Goal: Task Accomplishment & Management: Manage account settings

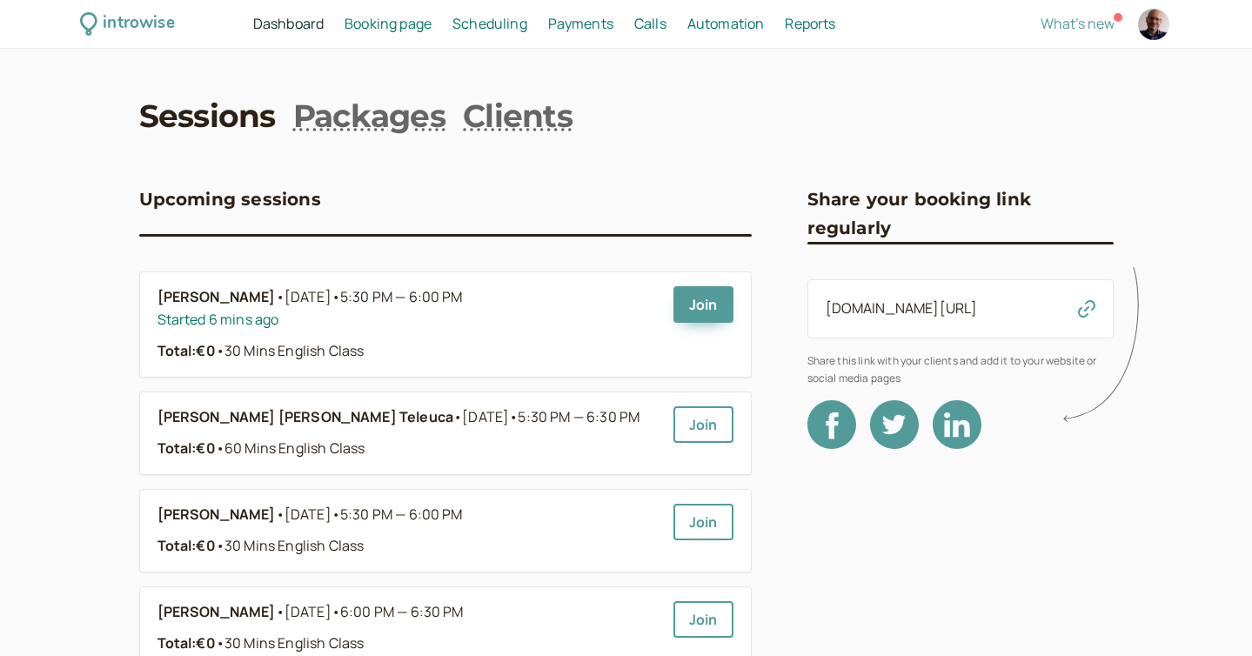
click at [472, 23] on span "Scheduling" at bounding box center [489, 23] width 75 height 19
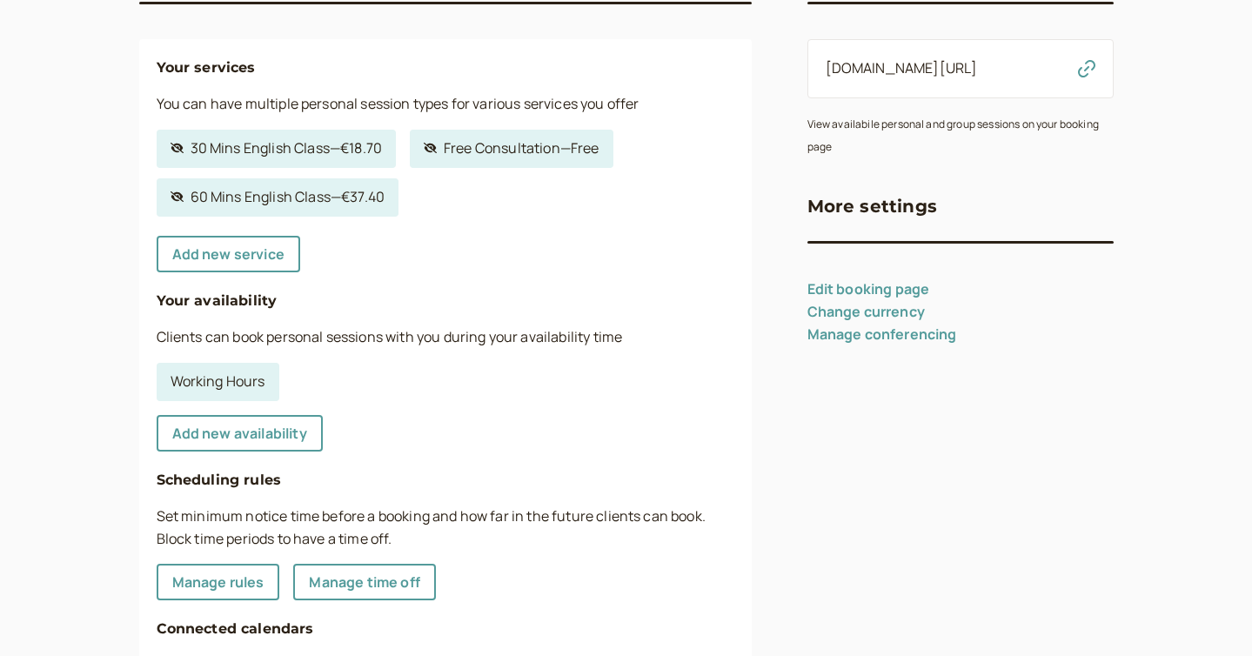
scroll to position [289, 0]
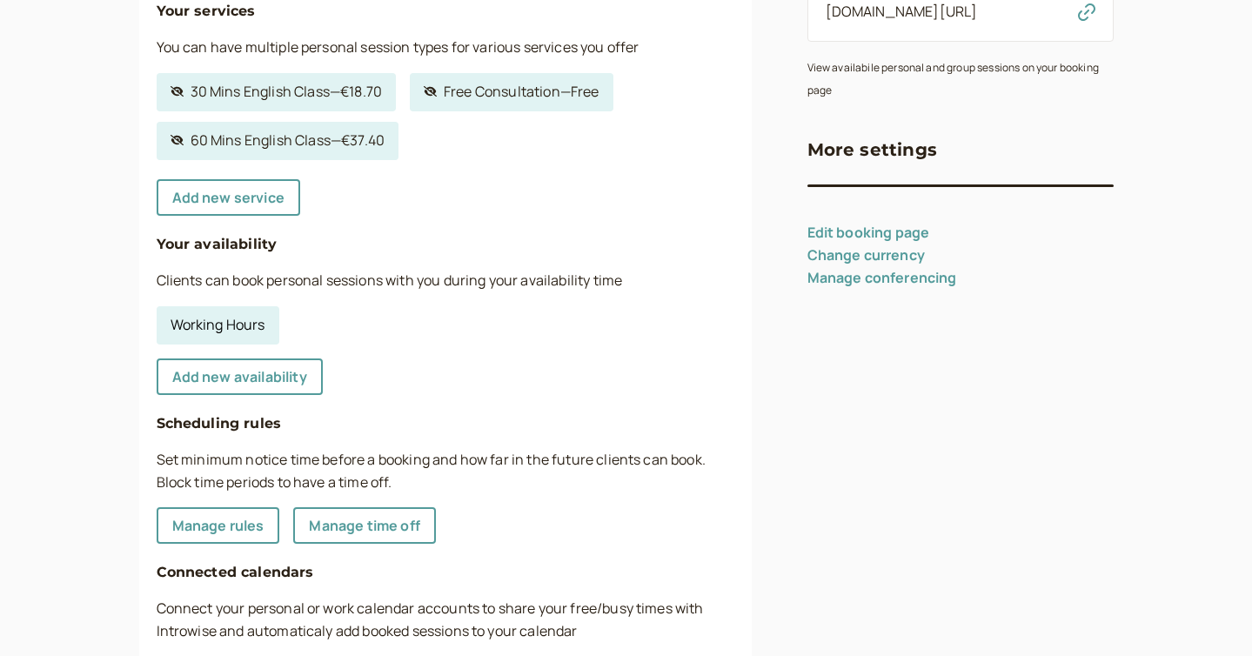
click at [261, 317] on link "Working Hours" at bounding box center [218, 325] width 123 height 38
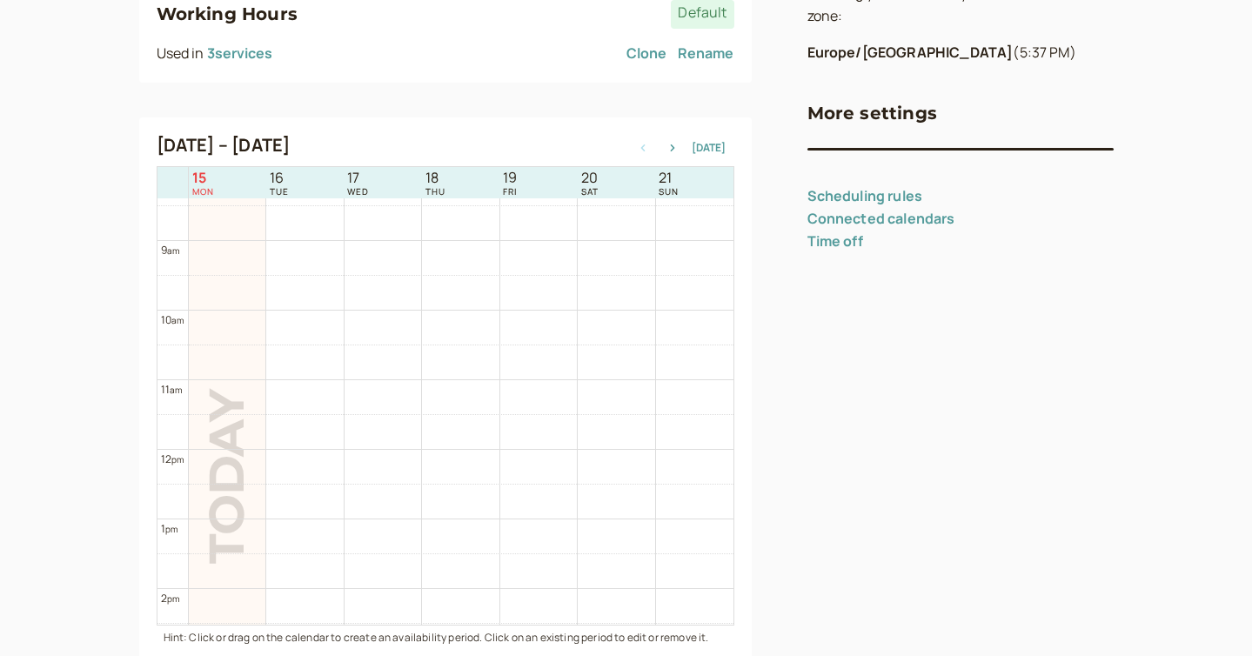
scroll to position [586, 0]
click at [674, 150] on icon "button" at bounding box center [672, 147] width 4 height 7
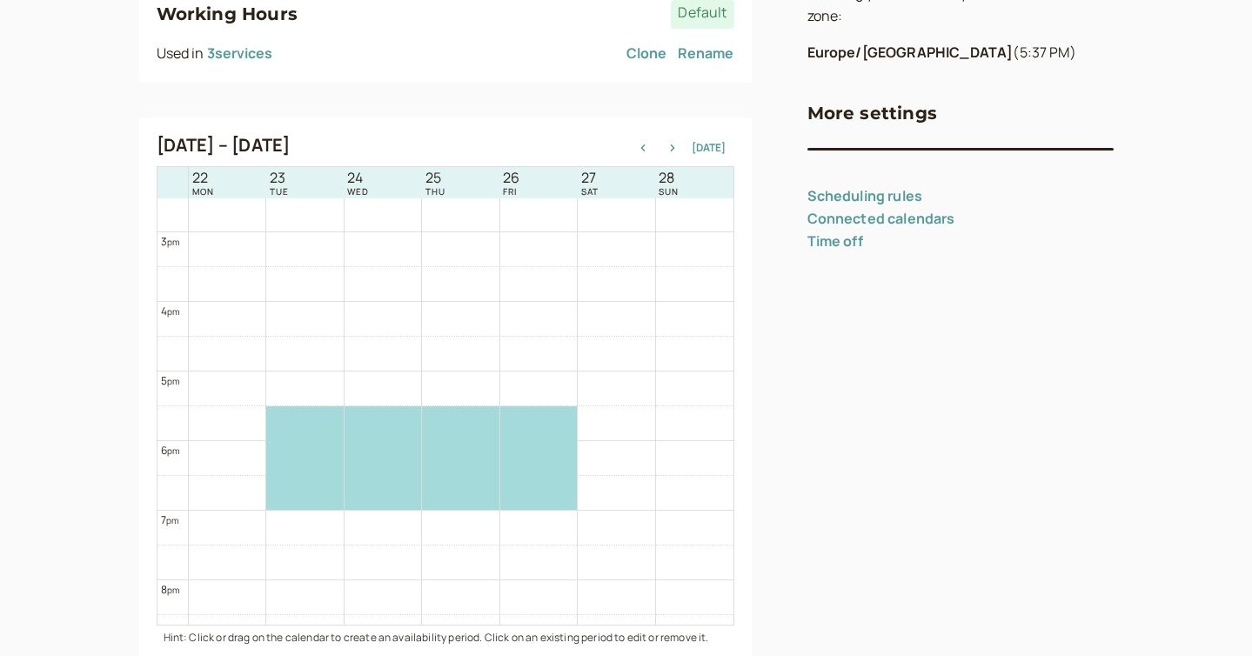
scroll to position [1017, 0]
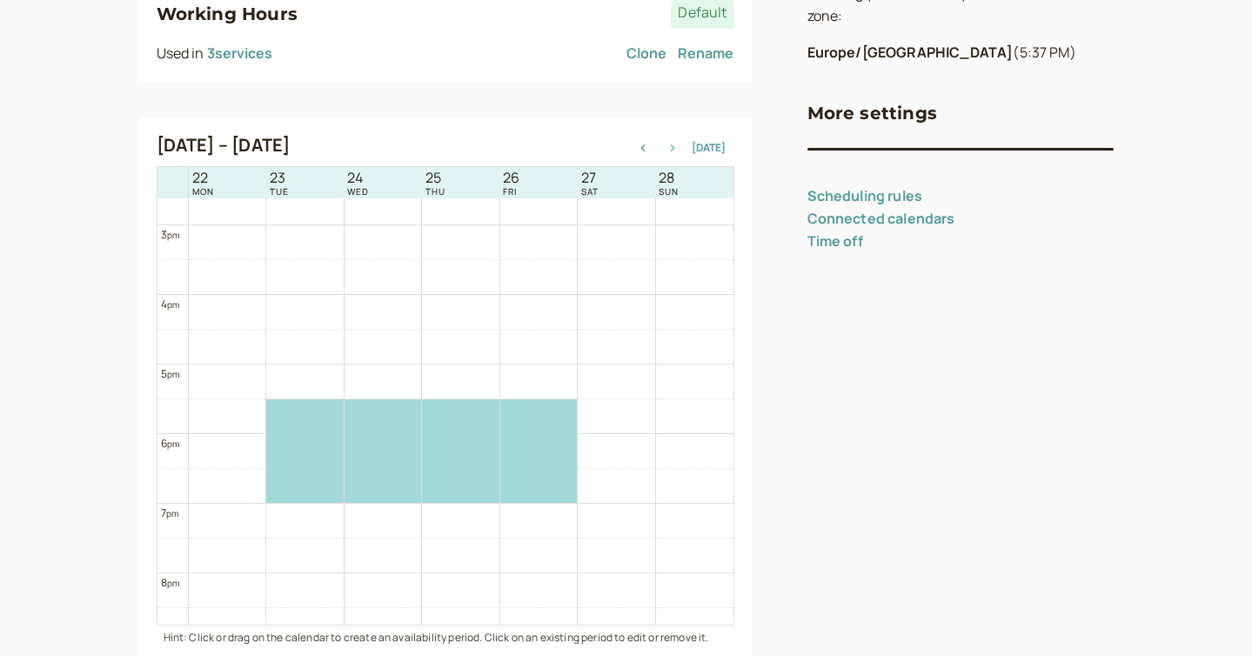
click at [674, 145] on icon "button" at bounding box center [672, 147] width 4 height 7
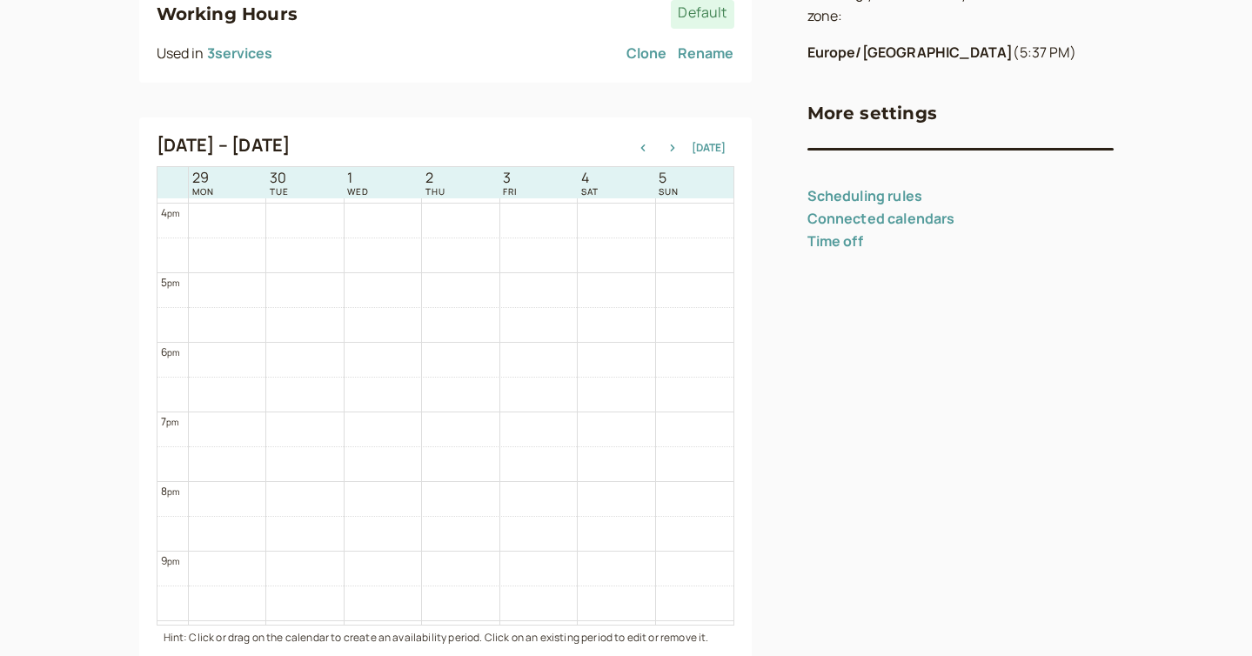
scroll to position [1119, 0]
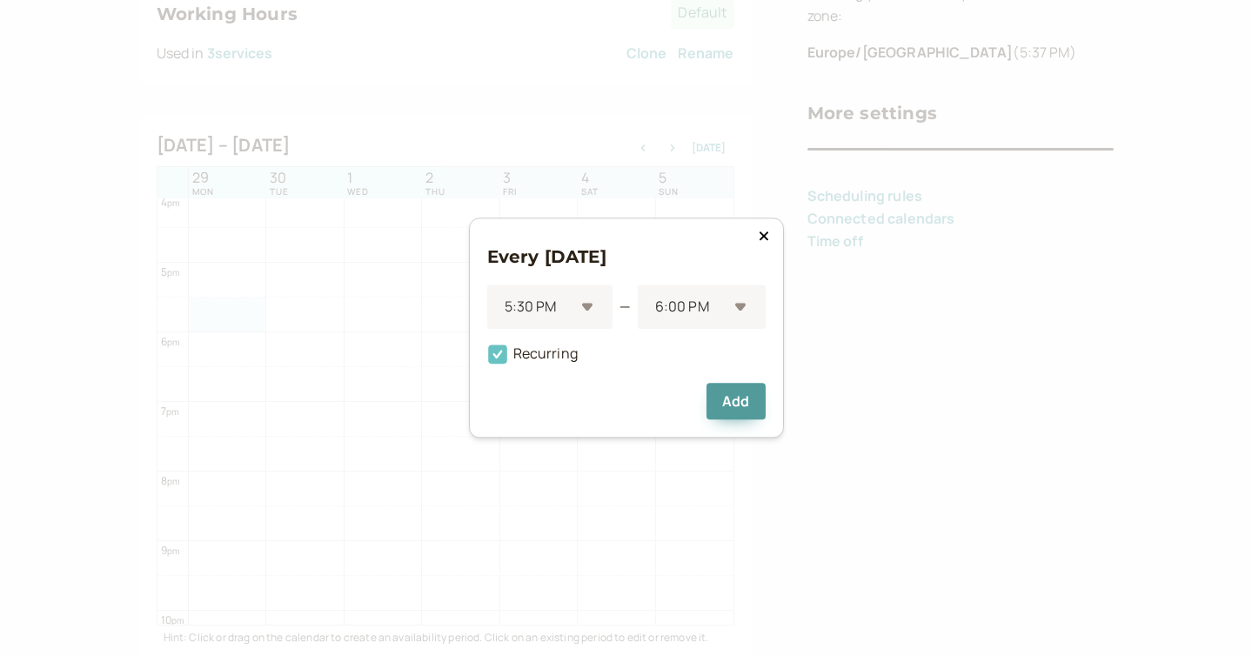
click at [543, 355] on span "Recurring" at bounding box center [532, 354] width 90 height 19
click at [487, 359] on input "Recurring" at bounding box center [487, 359] width 0 height 0
click at [697, 310] on div at bounding box center [690, 307] width 74 height 23
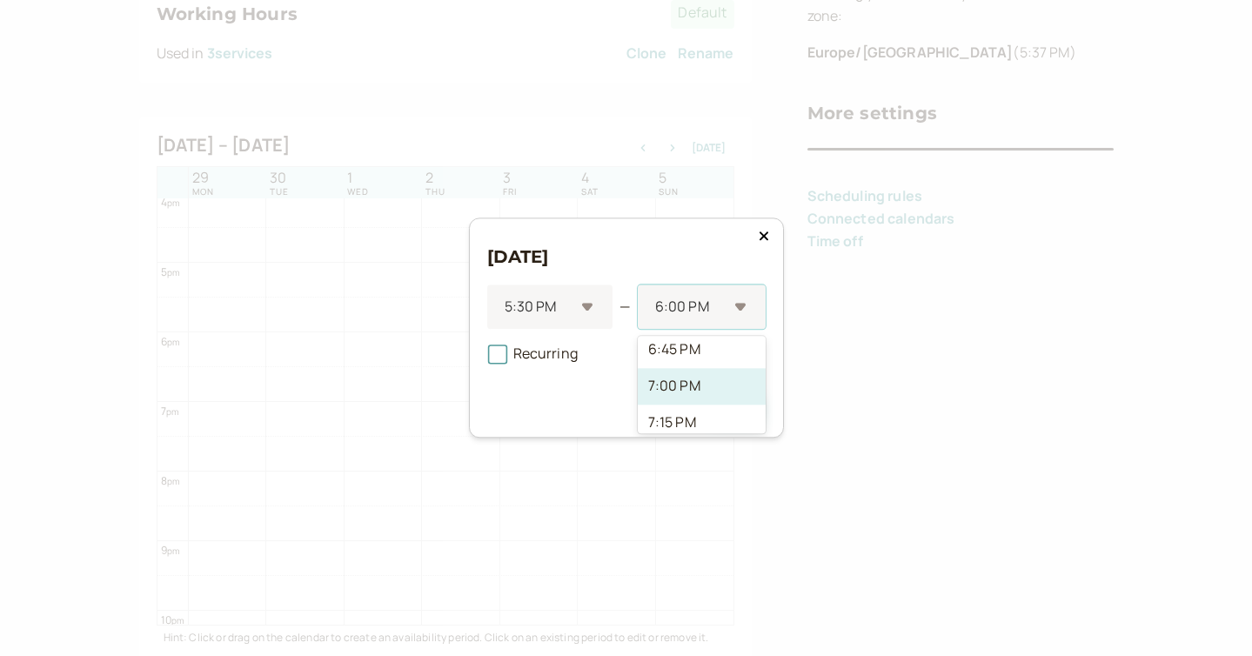
click at [694, 397] on div "7:00 PM" at bounding box center [702, 386] width 128 height 37
click at [735, 406] on button "Add" at bounding box center [736, 402] width 58 height 37
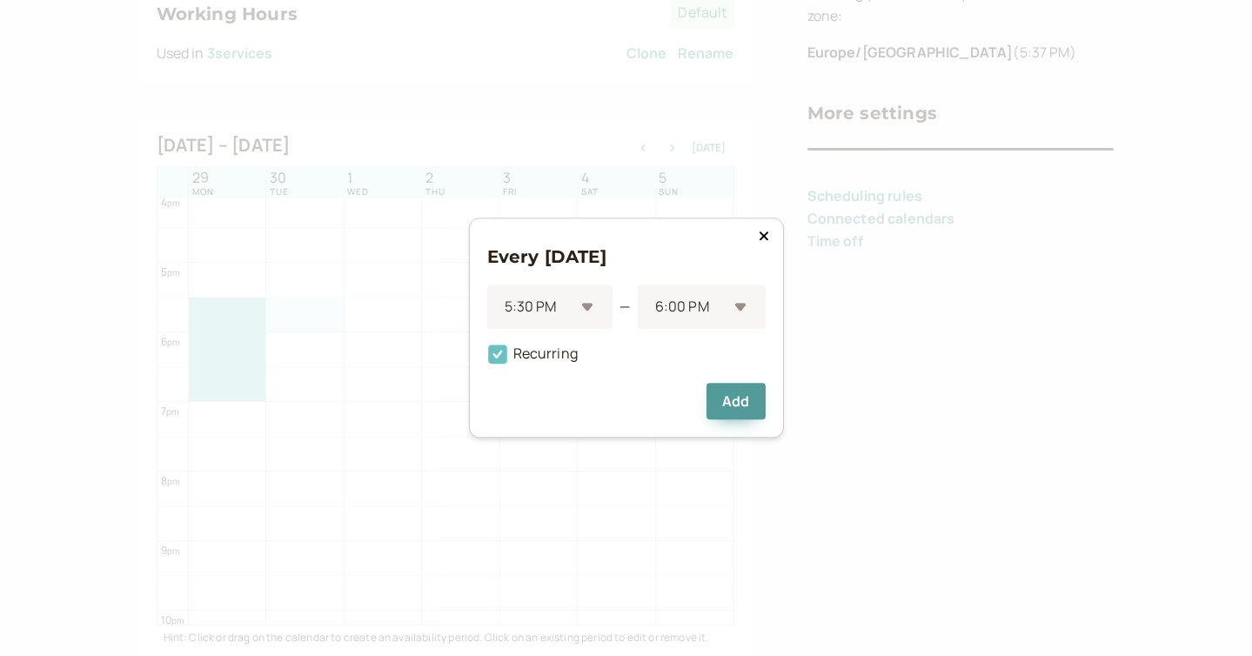
click at [508, 358] on icon at bounding box center [498, 355] width 30 height 30
click at [487, 359] on input "Recurring" at bounding box center [487, 359] width 0 height 0
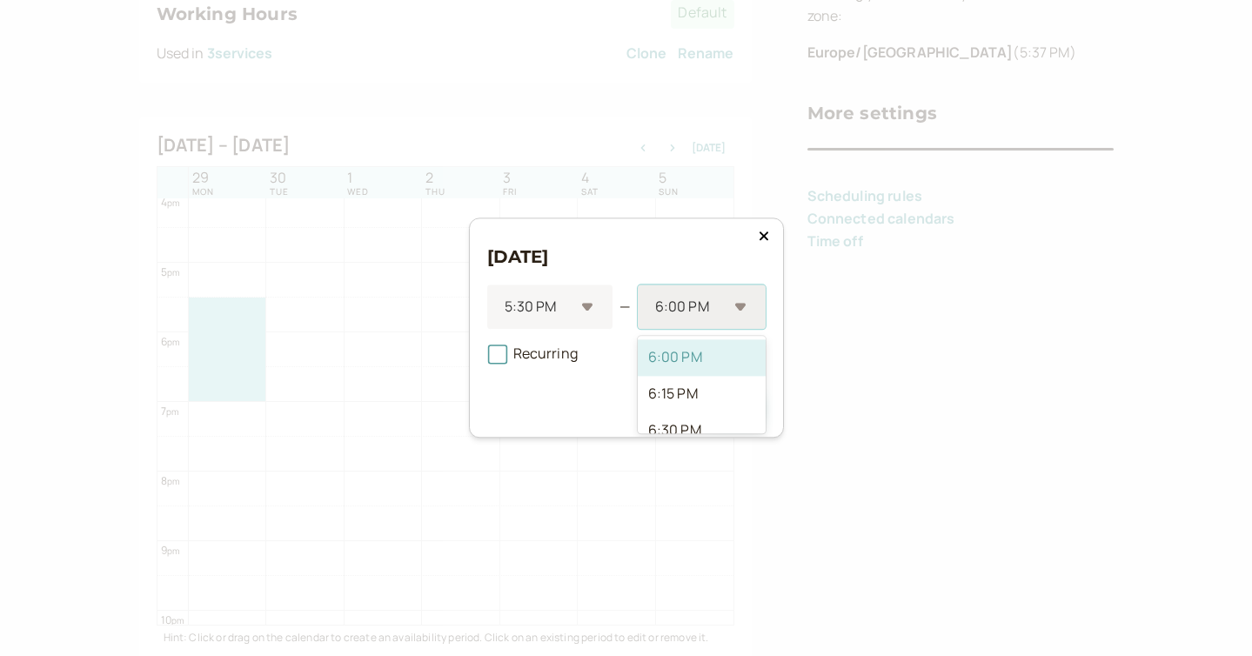
click at [660, 307] on div at bounding box center [690, 307] width 74 height 23
click at [664, 401] on div "7:00 PM" at bounding box center [702, 408] width 128 height 37
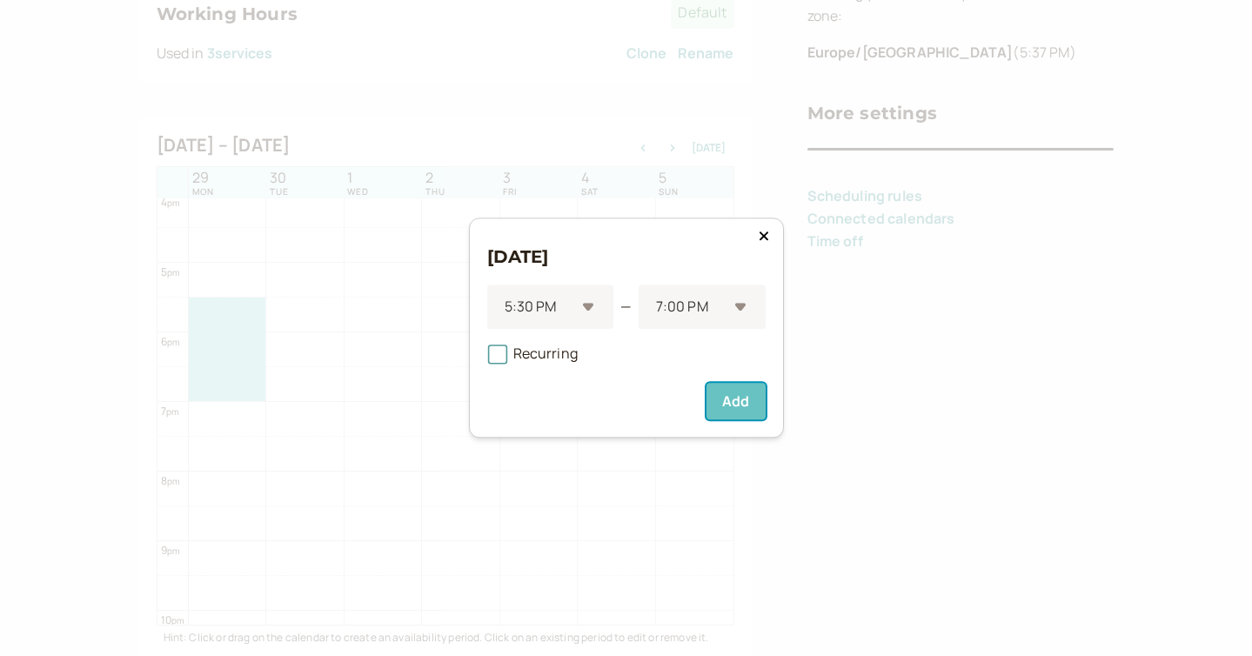
click at [722, 404] on button "Add" at bounding box center [736, 402] width 58 height 37
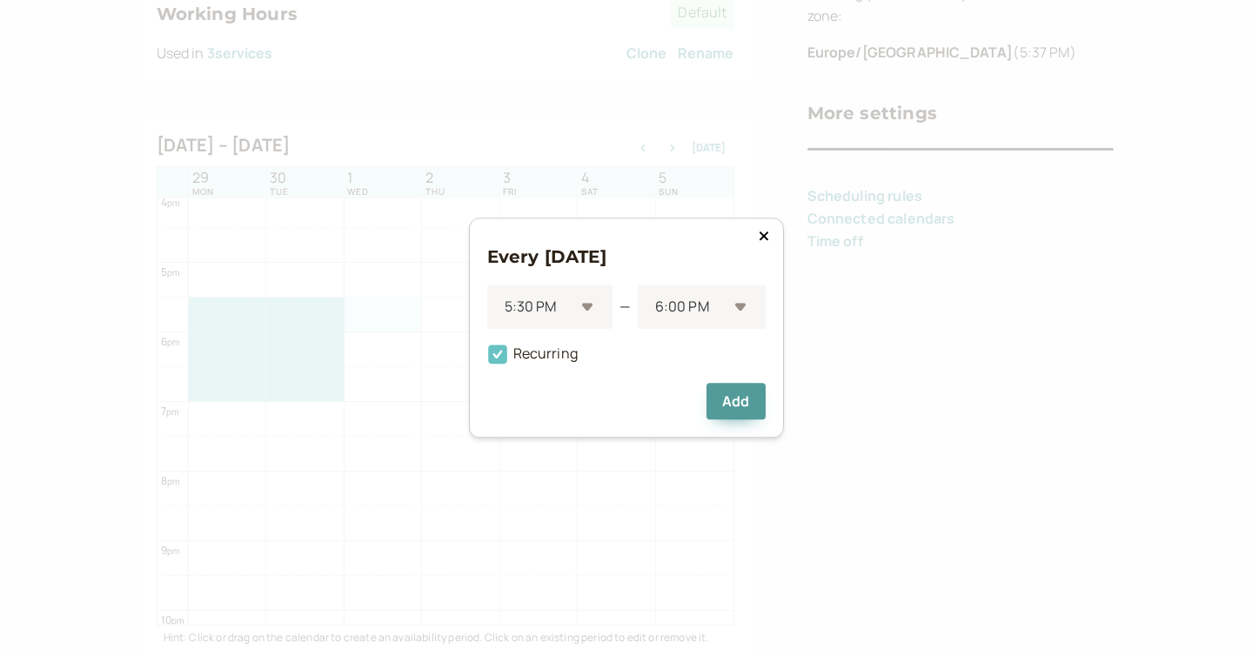
click at [493, 361] on icon at bounding box center [497, 354] width 19 height 19
click at [487, 359] on input "Recurring" at bounding box center [487, 359] width 0 height 0
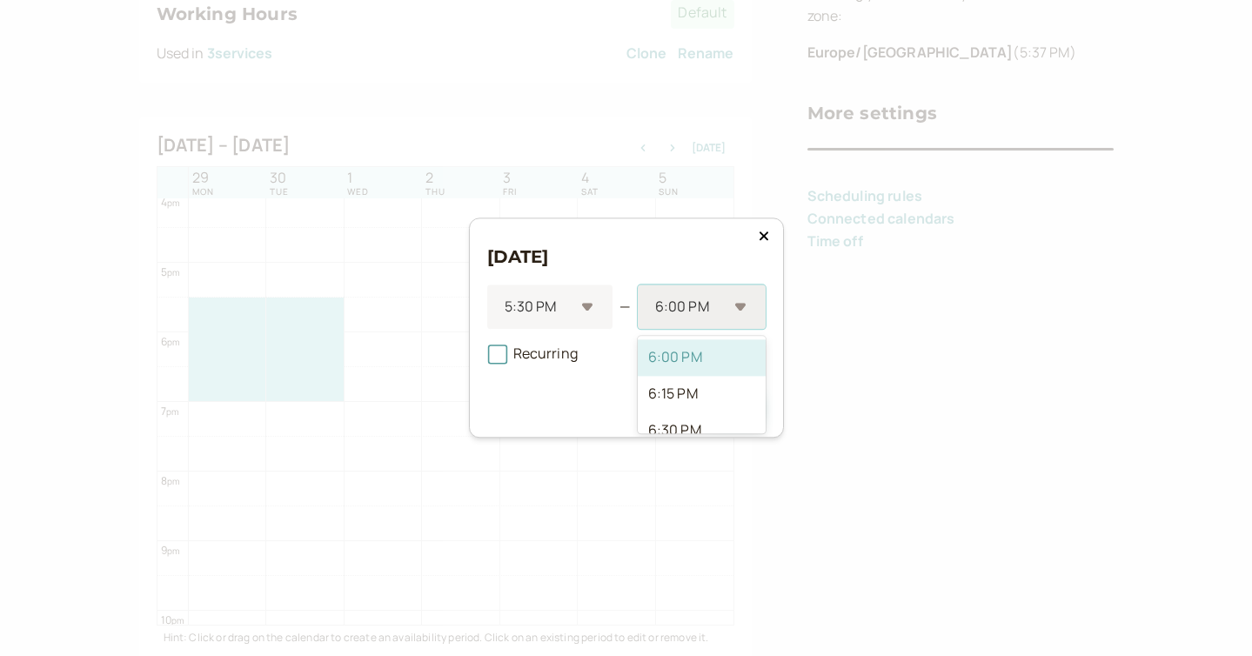
click at [677, 317] on div at bounding box center [690, 307] width 74 height 23
click at [691, 365] on div "7:00 PM" at bounding box center [702, 363] width 128 height 37
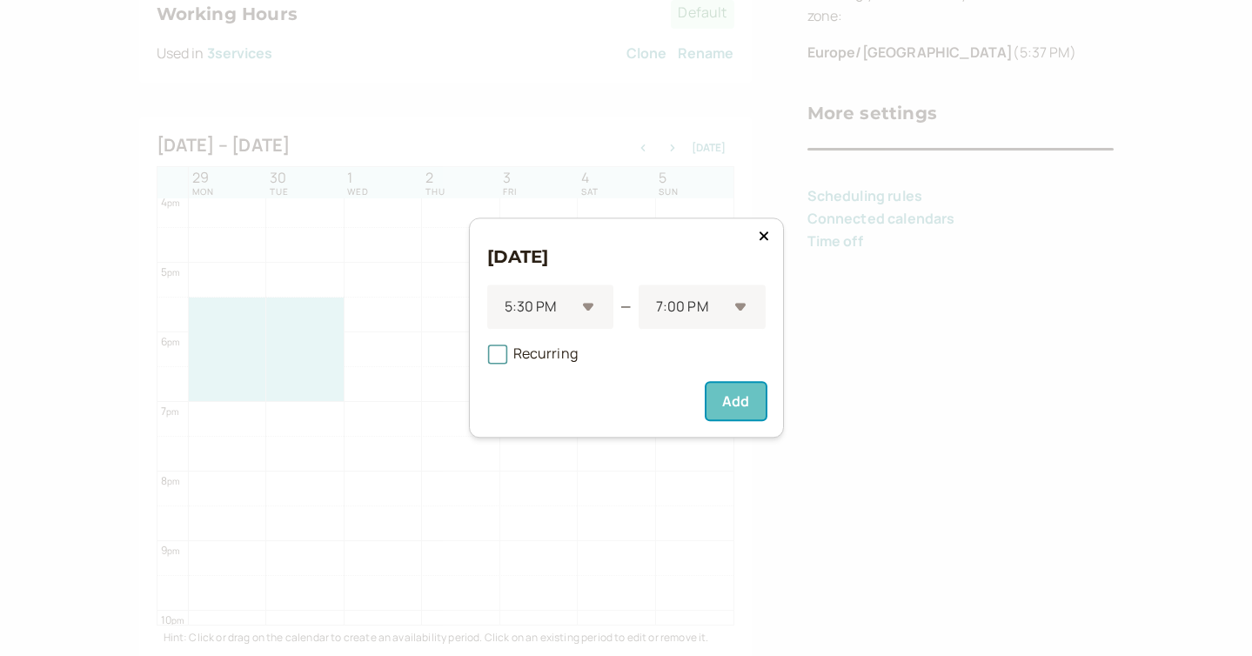
click at [747, 414] on button "Add" at bounding box center [736, 402] width 58 height 37
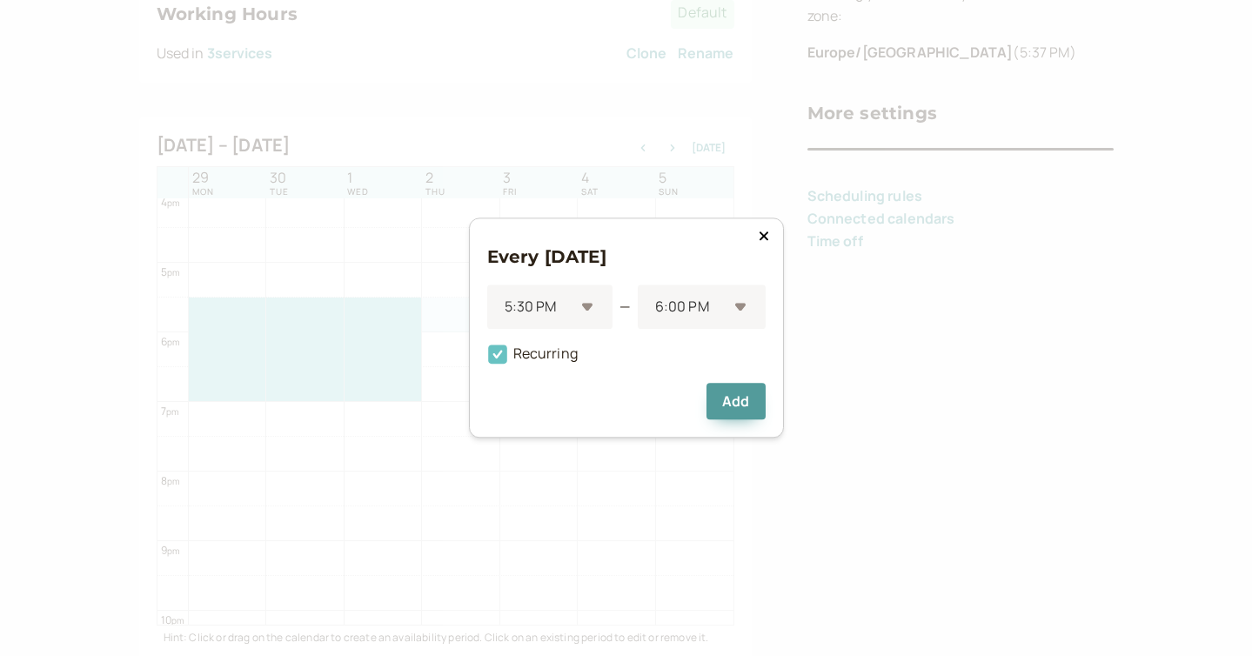
click at [506, 359] on icon at bounding box center [497, 354] width 19 height 19
click at [487, 359] on input "Recurring" at bounding box center [487, 359] width 0 height 0
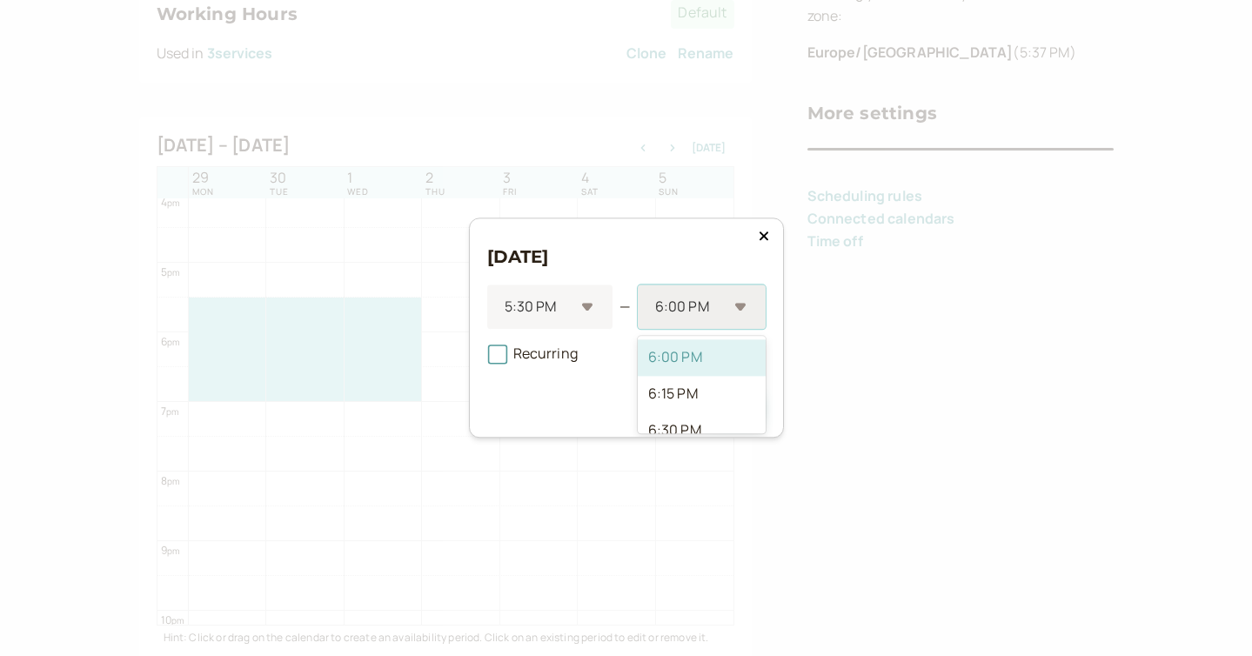
click at [687, 303] on div at bounding box center [690, 307] width 74 height 23
click at [687, 373] on div "7:00 PM" at bounding box center [702, 368] width 128 height 37
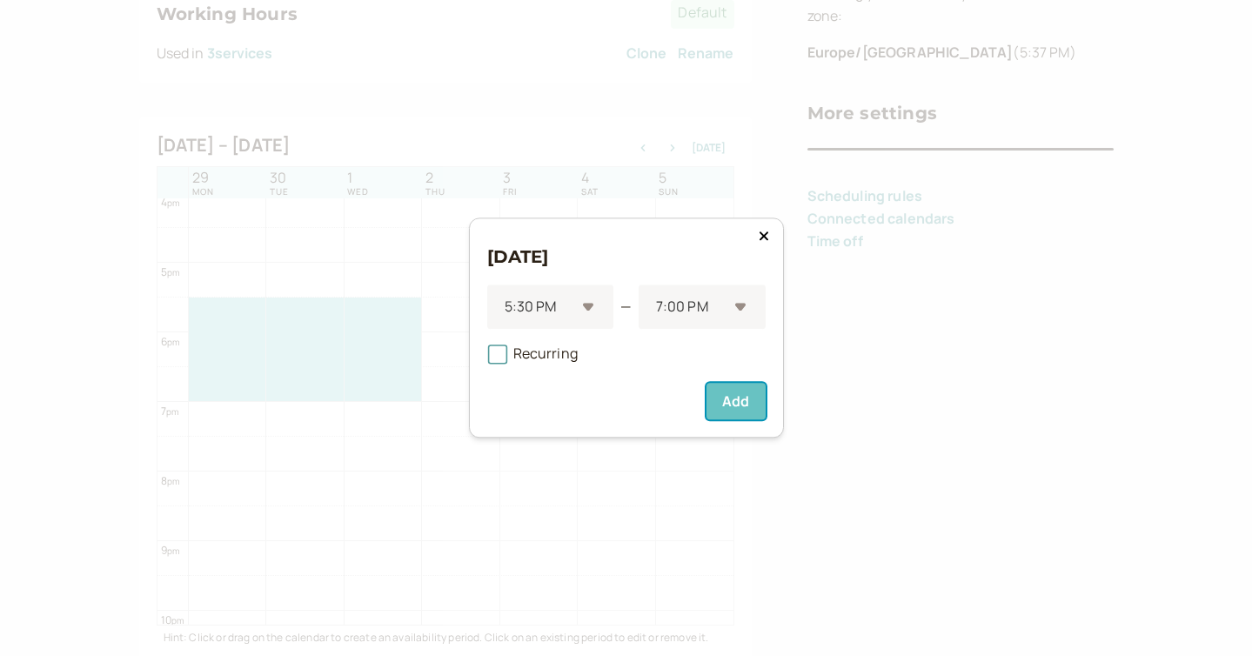
click at [738, 402] on button "Add" at bounding box center [736, 402] width 58 height 37
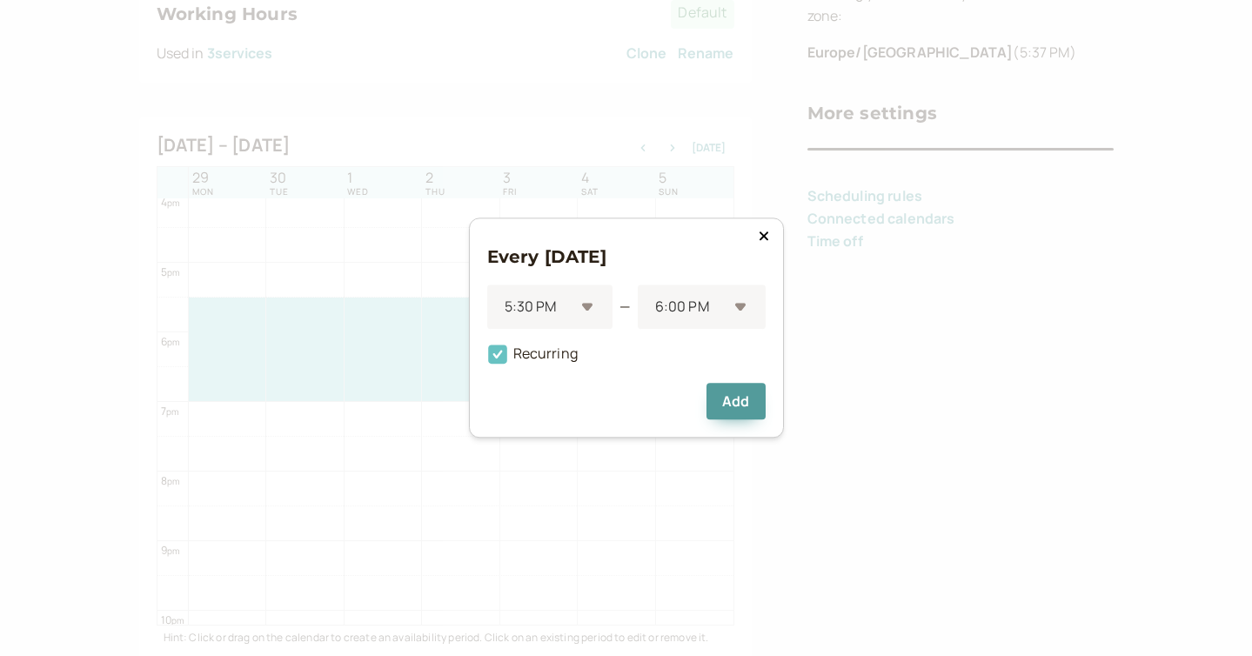
click at [561, 354] on span "Recurring" at bounding box center [532, 354] width 90 height 19
click at [487, 359] on input "Recurring" at bounding box center [487, 359] width 0 height 0
click at [658, 313] on div at bounding box center [690, 307] width 74 height 23
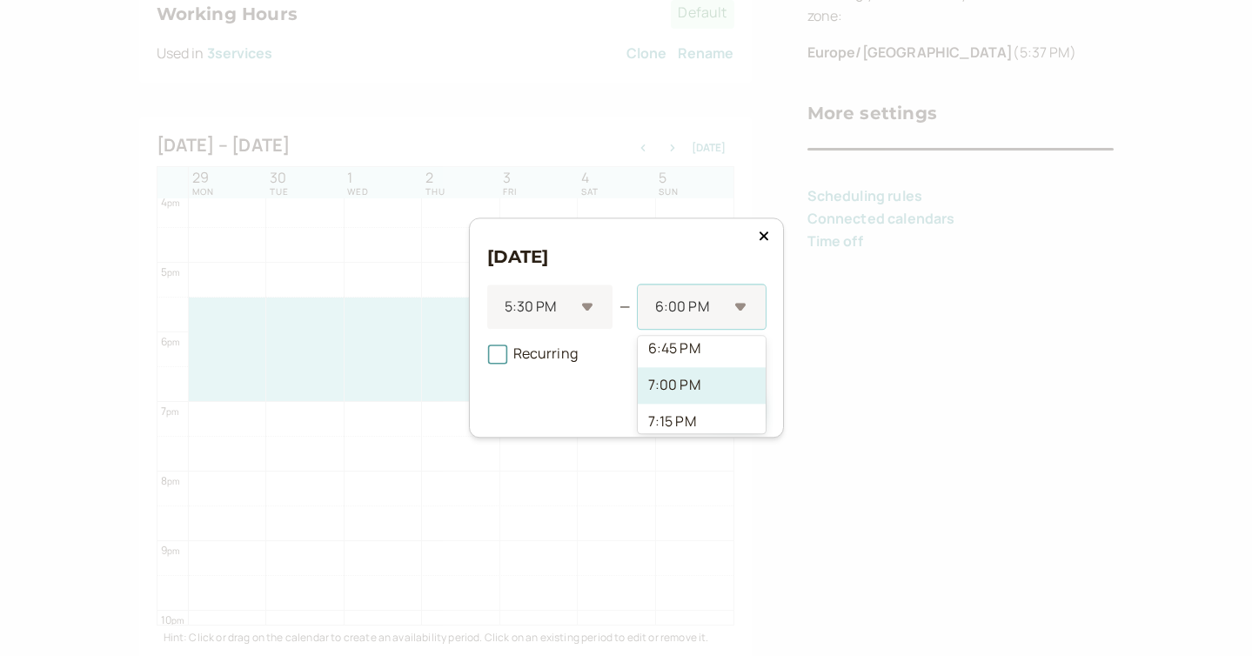
click at [685, 384] on div "7:00 PM" at bounding box center [702, 385] width 128 height 37
click at [741, 411] on button "Add" at bounding box center [736, 402] width 58 height 37
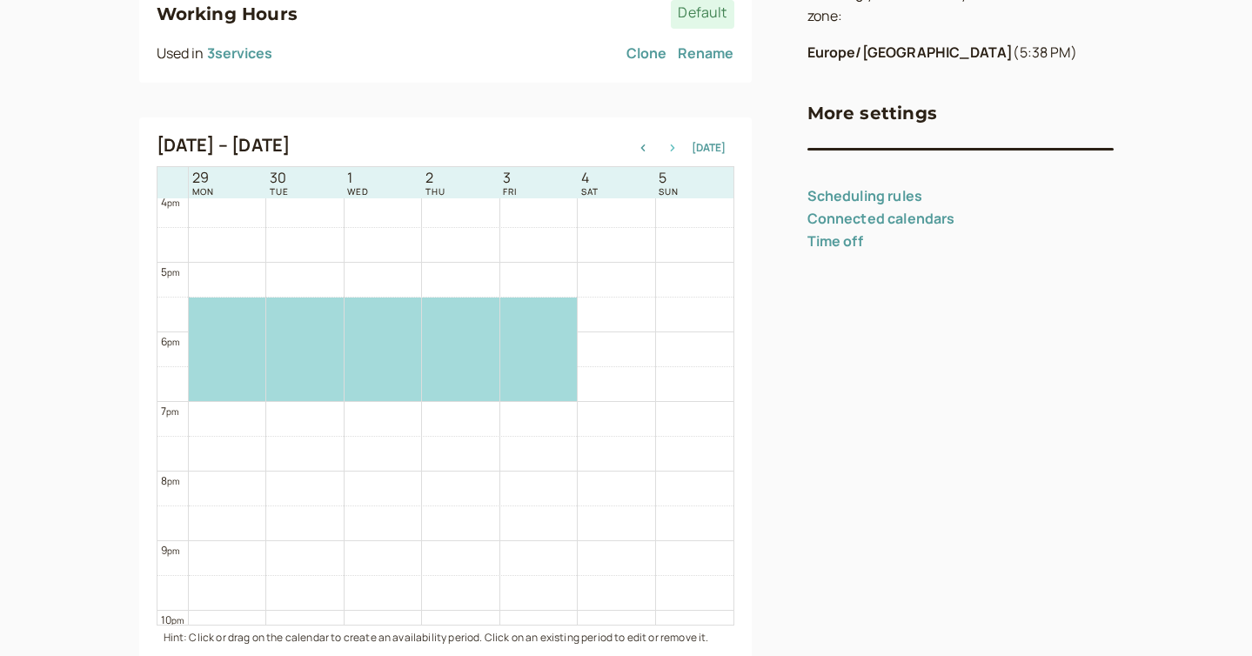
click at [678, 150] on icon "button" at bounding box center [672, 147] width 21 height 7
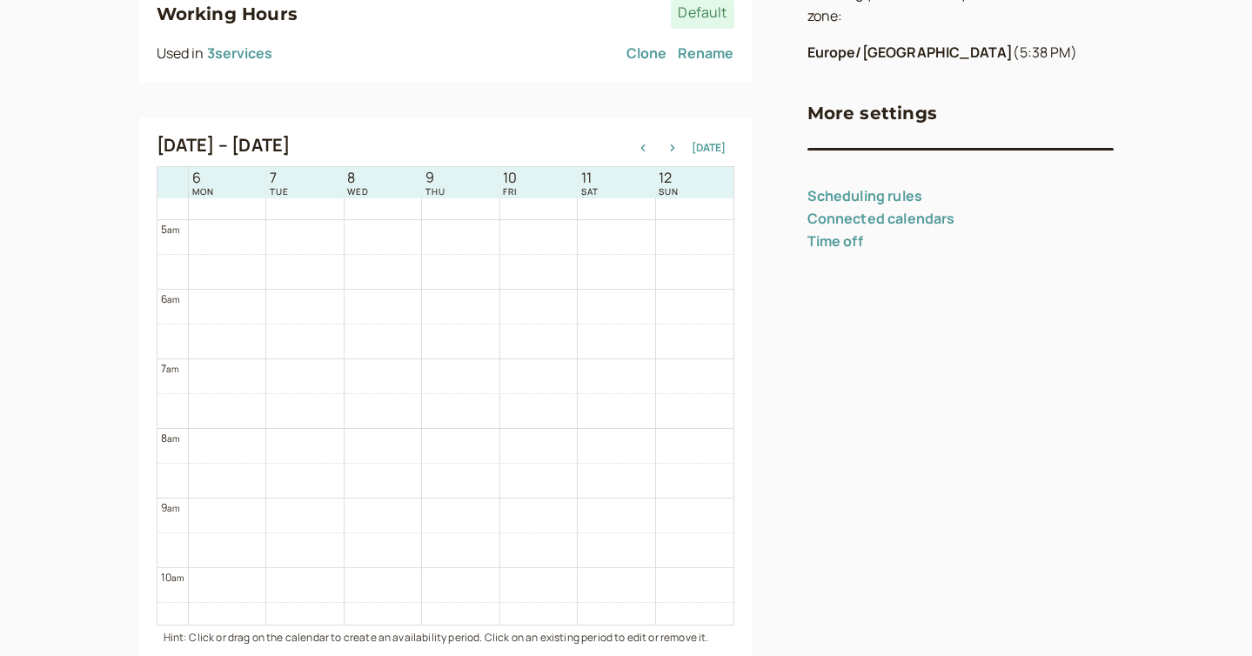
scroll to position [284, 0]
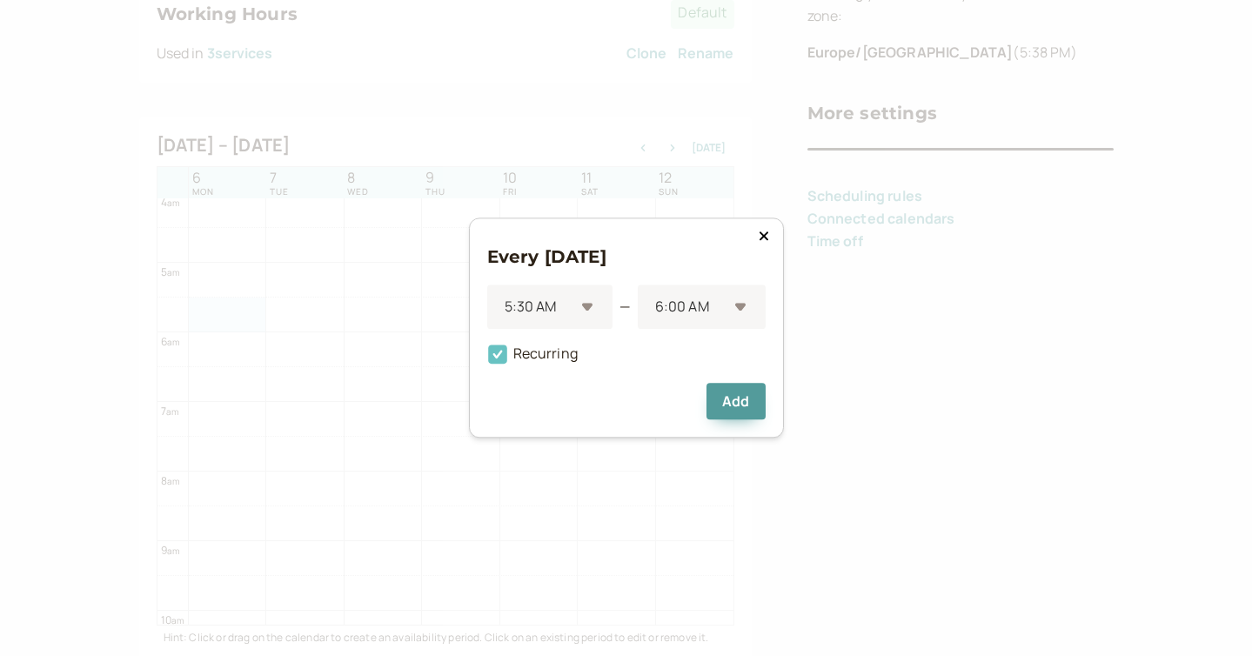
click at [504, 362] on icon at bounding box center [497, 354] width 19 height 19
click at [487, 359] on input "Recurring" at bounding box center [487, 359] width 0 height 0
click at [675, 305] on div at bounding box center [690, 307] width 74 height 23
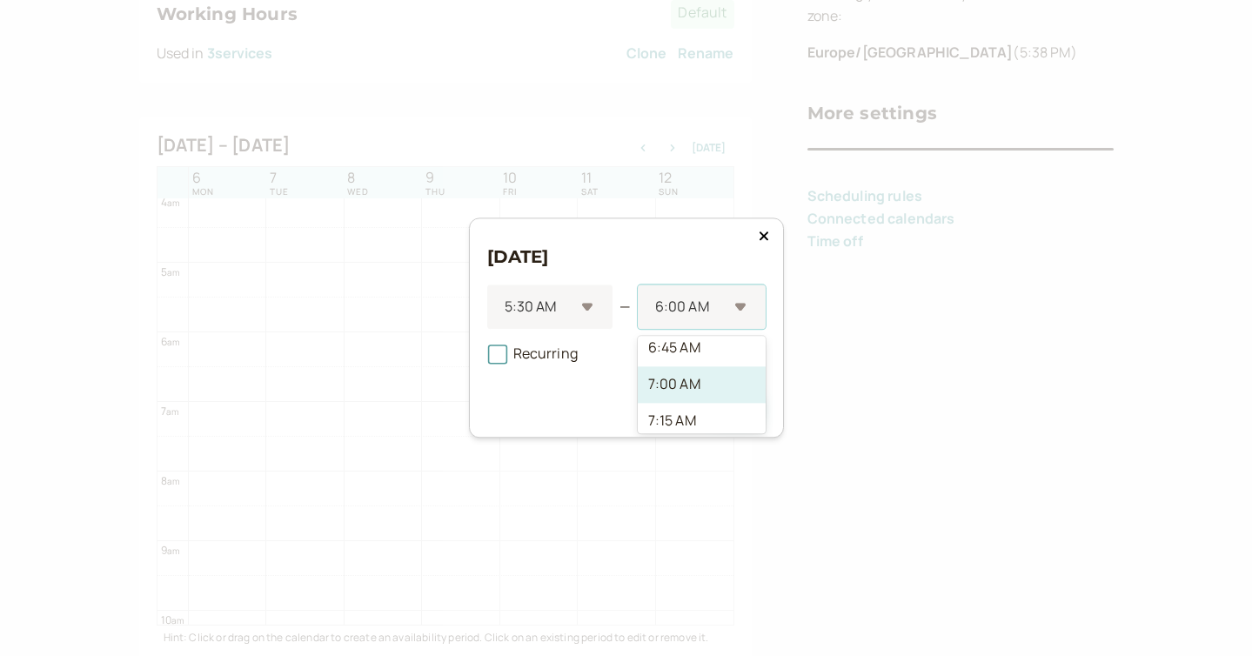
click at [681, 392] on div "7:00 AM" at bounding box center [702, 384] width 128 height 37
click at [731, 401] on button "Add" at bounding box center [736, 402] width 58 height 37
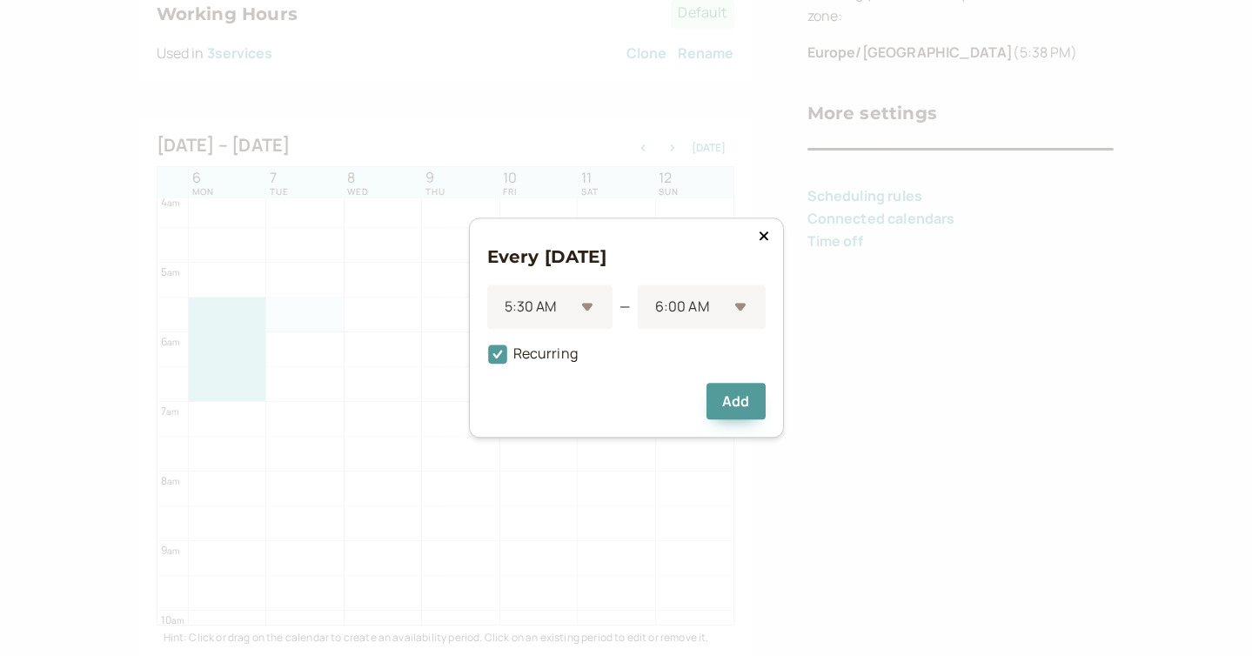
click at [481, 357] on div "Every Tuesday 5:30 AM — 6:00 AM Recurring Add" at bounding box center [626, 328] width 315 height 220
click at [490, 357] on icon at bounding box center [497, 354] width 19 height 19
click at [487, 359] on input "Recurring" at bounding box center [487, 359] width 0 height 0
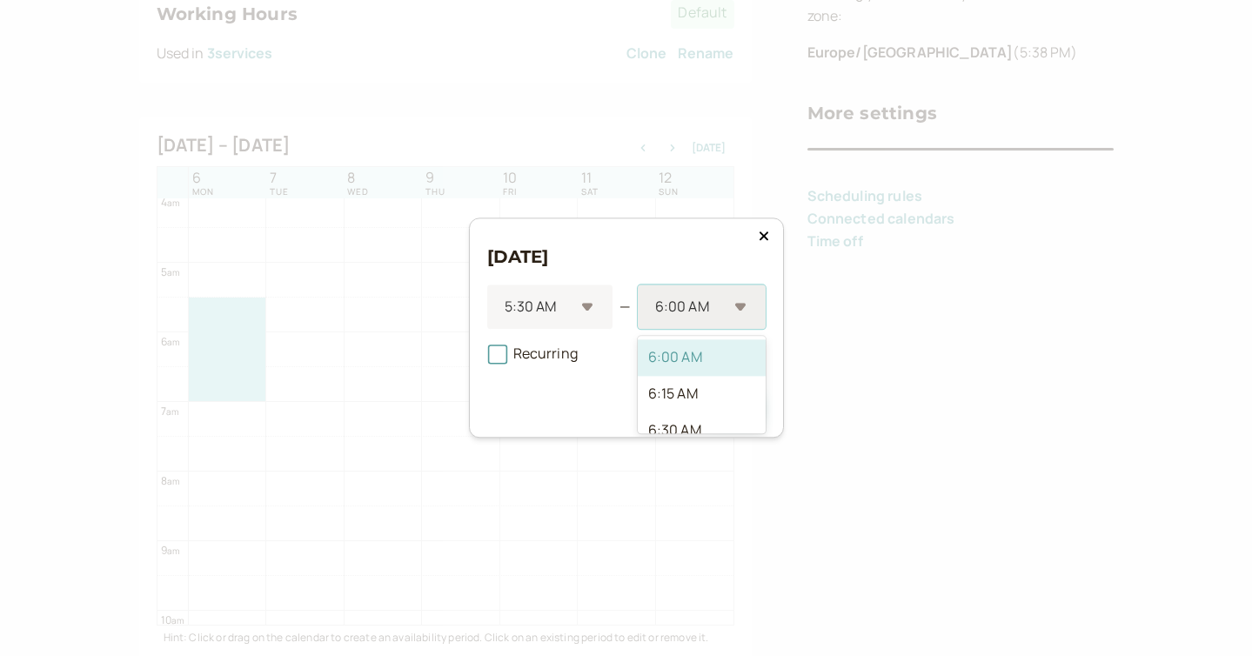
click at [713, 300] on div at bounding box center [690, 307] width 74 height 23
click at [693, 358] on div "7:00 AM" at bounding box center [702, 350] width 128 height 37
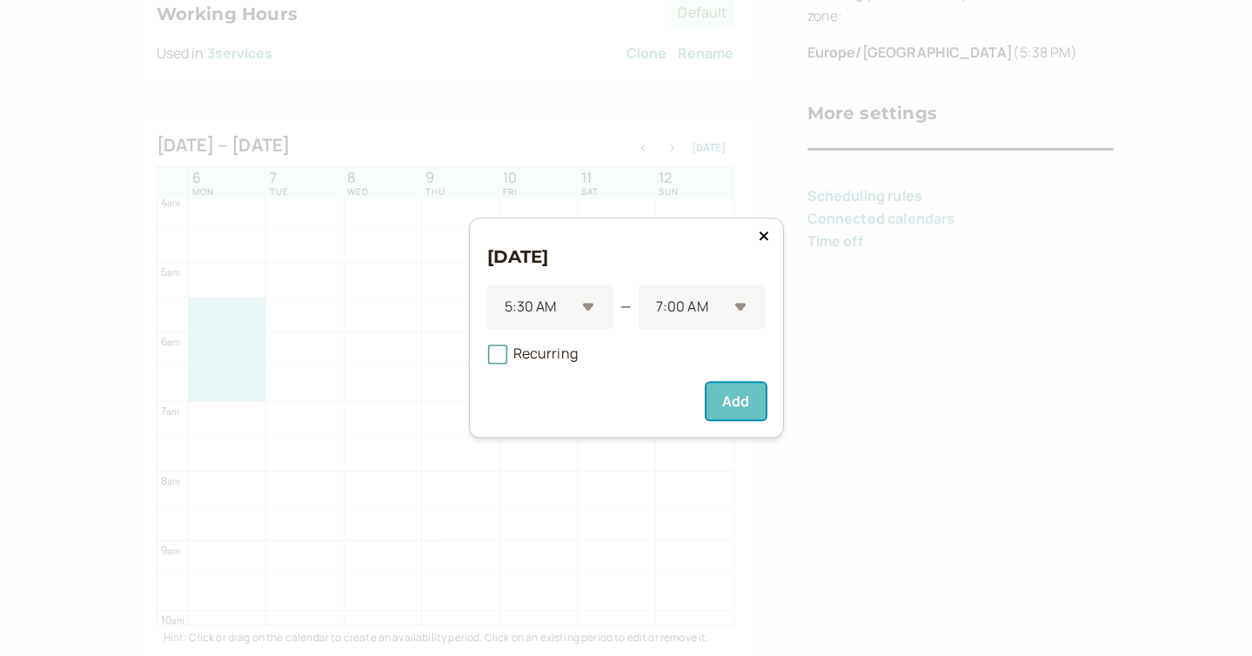
click at [745, 398] on button "Add" at bounding box center [736, 402] width 58 height 37
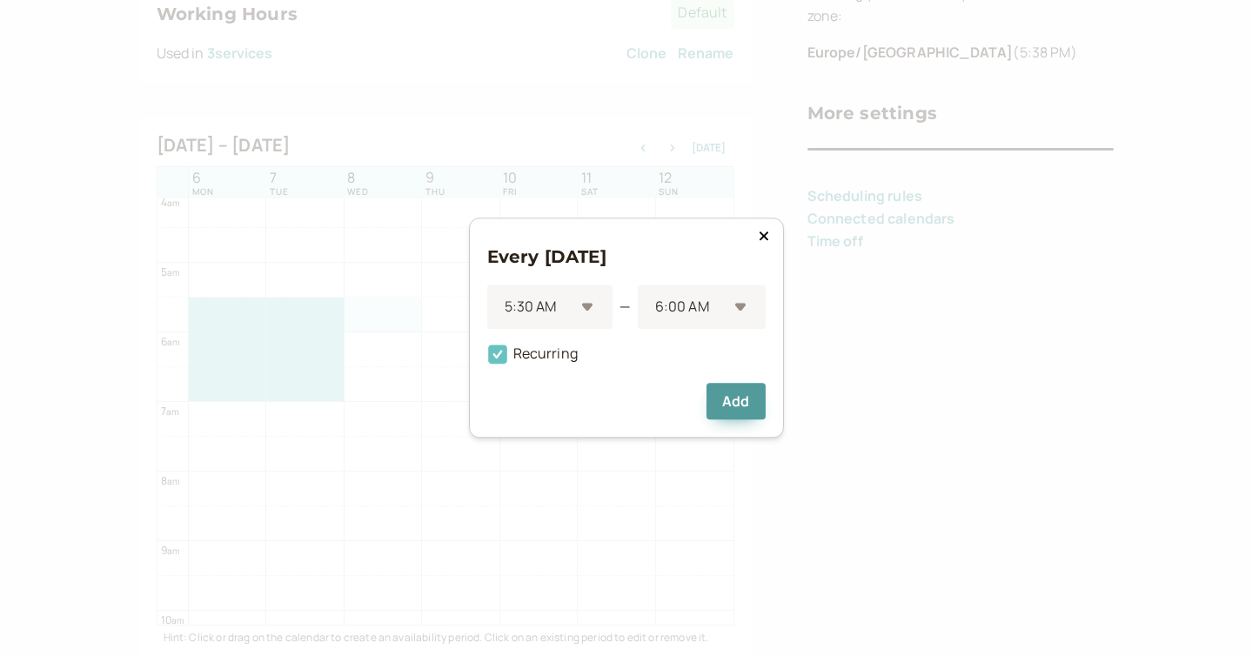
click at [516, 355] on span "Recurring" at bounding box center [532, 354] width 90 height 19
click at [487, 359] on input "Recurring" at bounding box center [487, 359] width 0 height 0
click at [667, 305] on div at bounding box center [690, 307] width 74 height 23
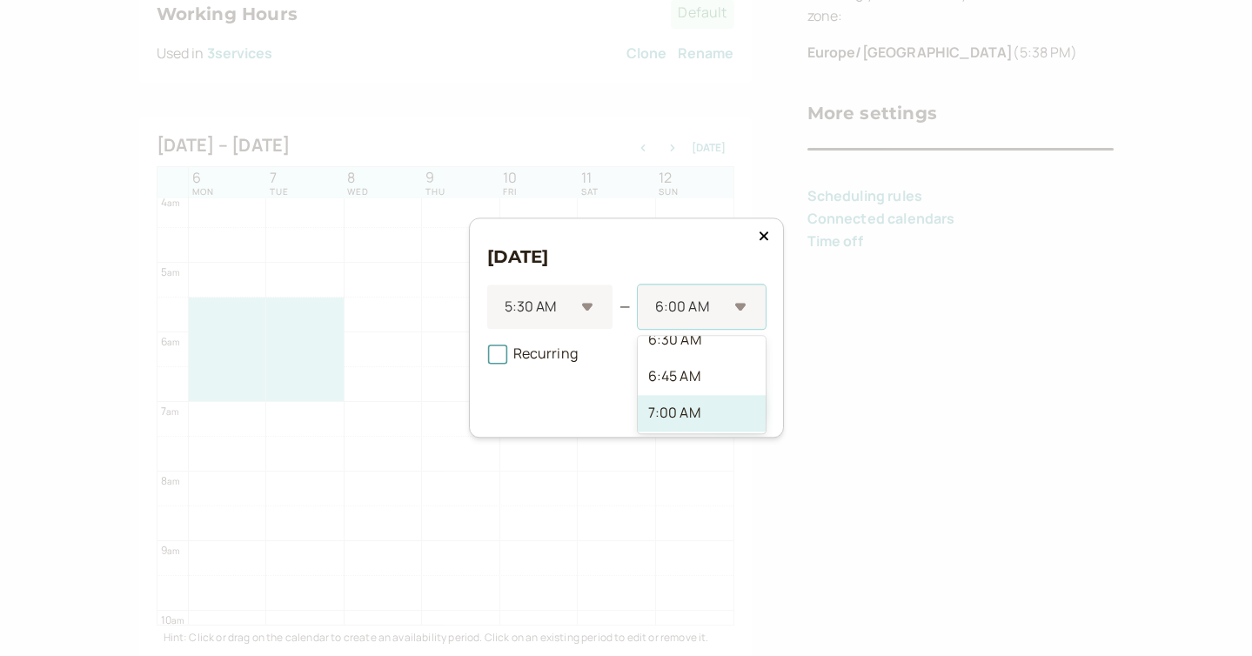
click at [695, 405] on div "7:00 AM" at bounding box center [702, 413] width 128 height 37
click at [739, 400] on button "Add" at bounding box center [736, 402] width 58 height 37
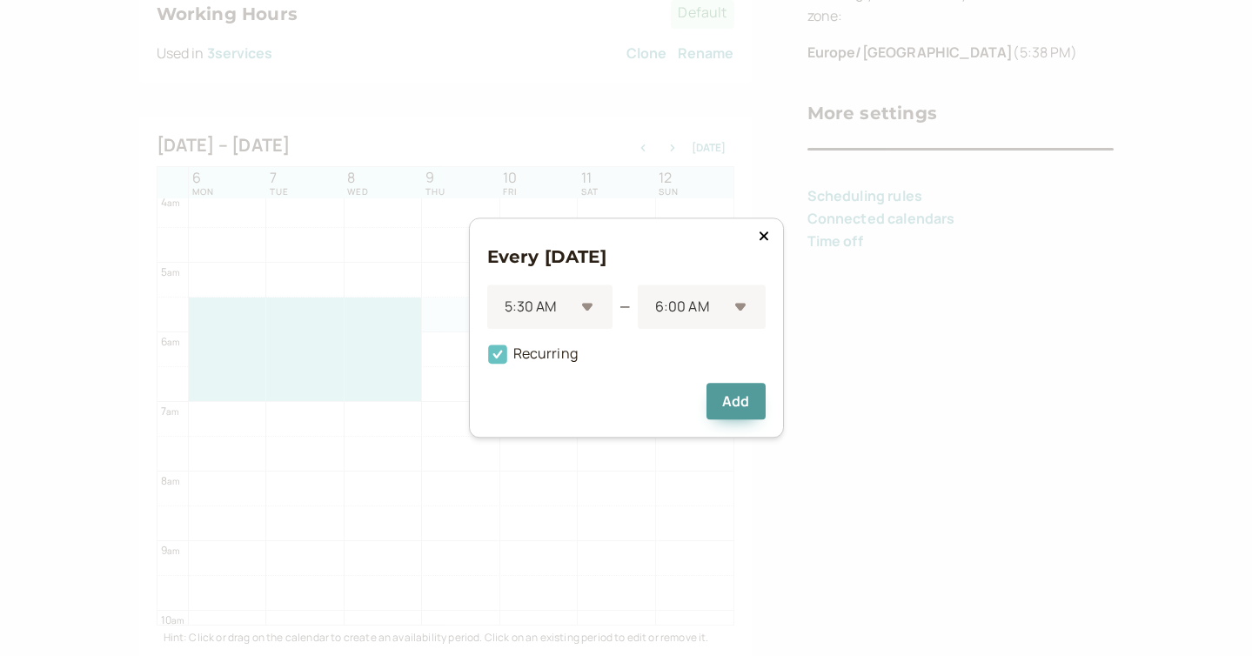
click at [514, 352] on span "Recurring" at bounding box center [532, 354] width 90 height 19
click at [487, 359] on input "Recurring" at bounding box center [487, 359] width 0 height 0
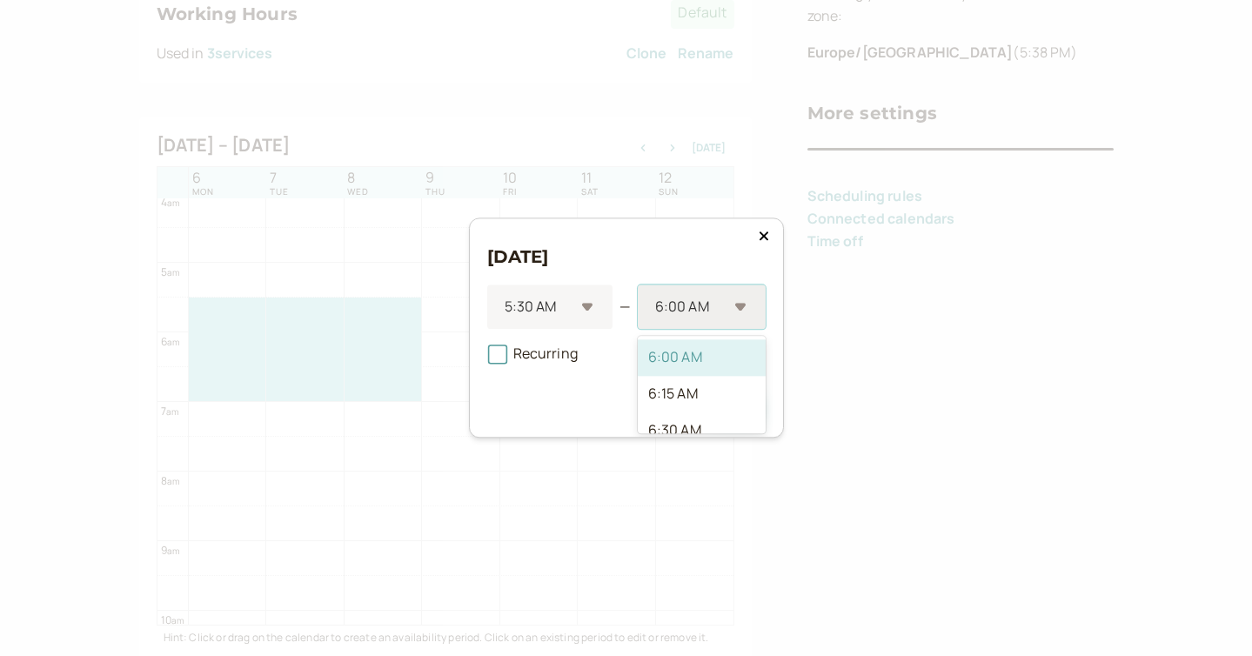
click at [646, 309] on div "6:00 AM" at bounding box center [702, 307] width 128 height 44
click at [653, 390] on div "7:00 AM" at bounding box center [702, 399] width 128 height 37
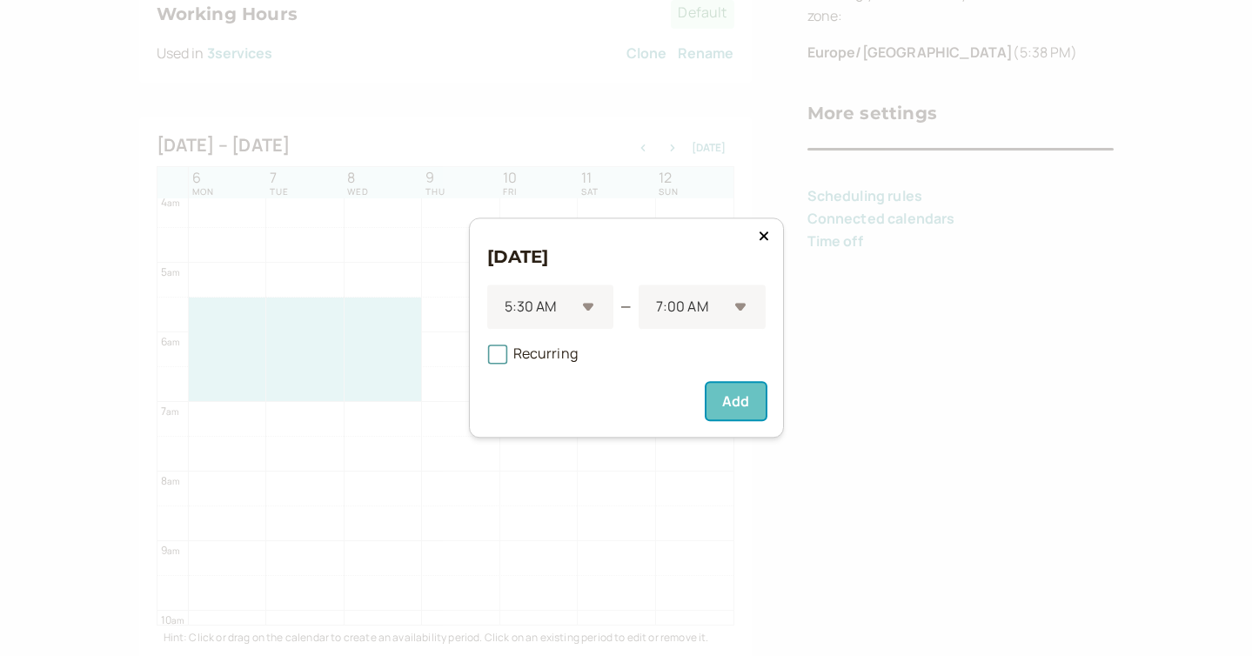
click at [725, 404] on button "Add" at bounding box center [736, 402] width 58 height 37
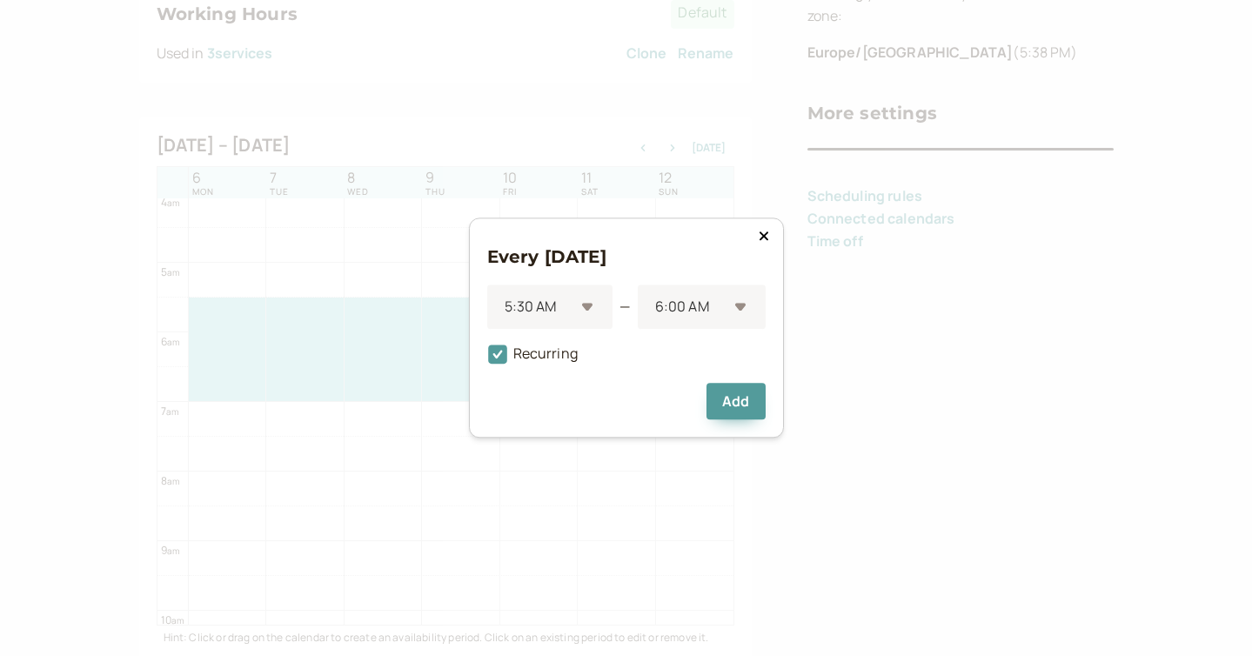
click at [542, 344] on div "Recurring" at bounding box center [626, 348] width 278 height 37
click at [544, 351] on span "Recurring" at bounding box center [532, 354] width 90 height 19
click at [487, 359] on input "Recurring" at bounding box center [487, 359] width 0 height 0
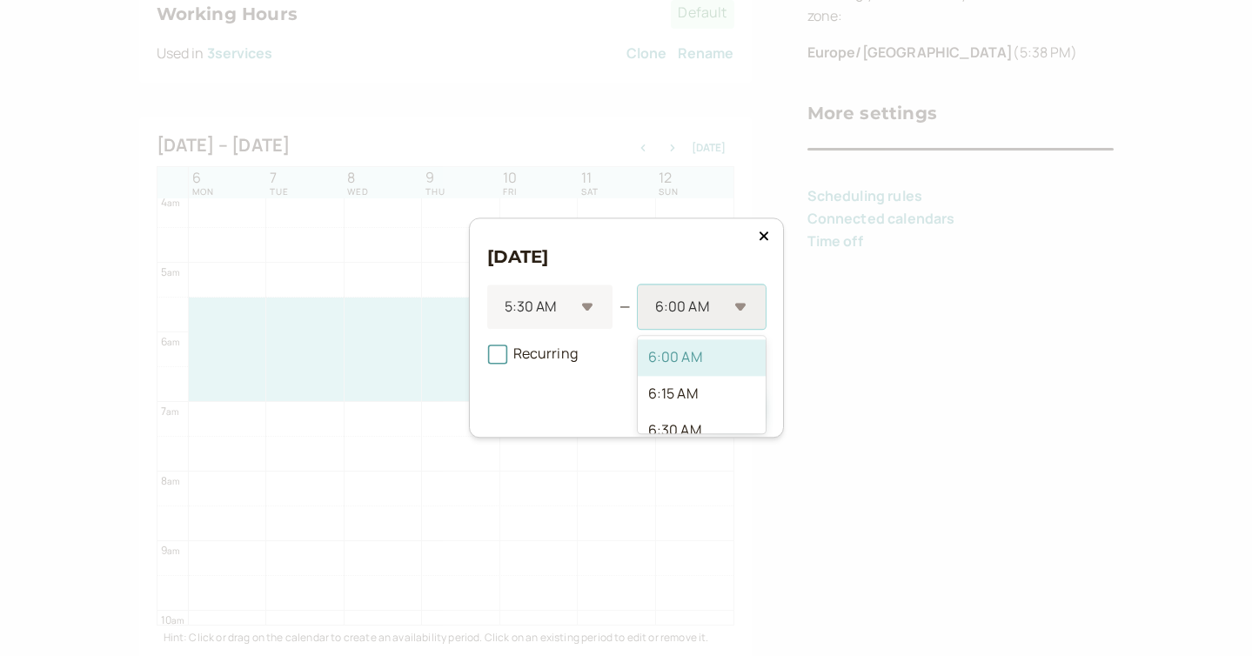
click at [666, 325] on div "6:00 AM" at bounding box center [702, 307] width 128 height 44
click at [692, 399] on div "7:00 AM" at bounding box center [702, 405] width 128 height 37
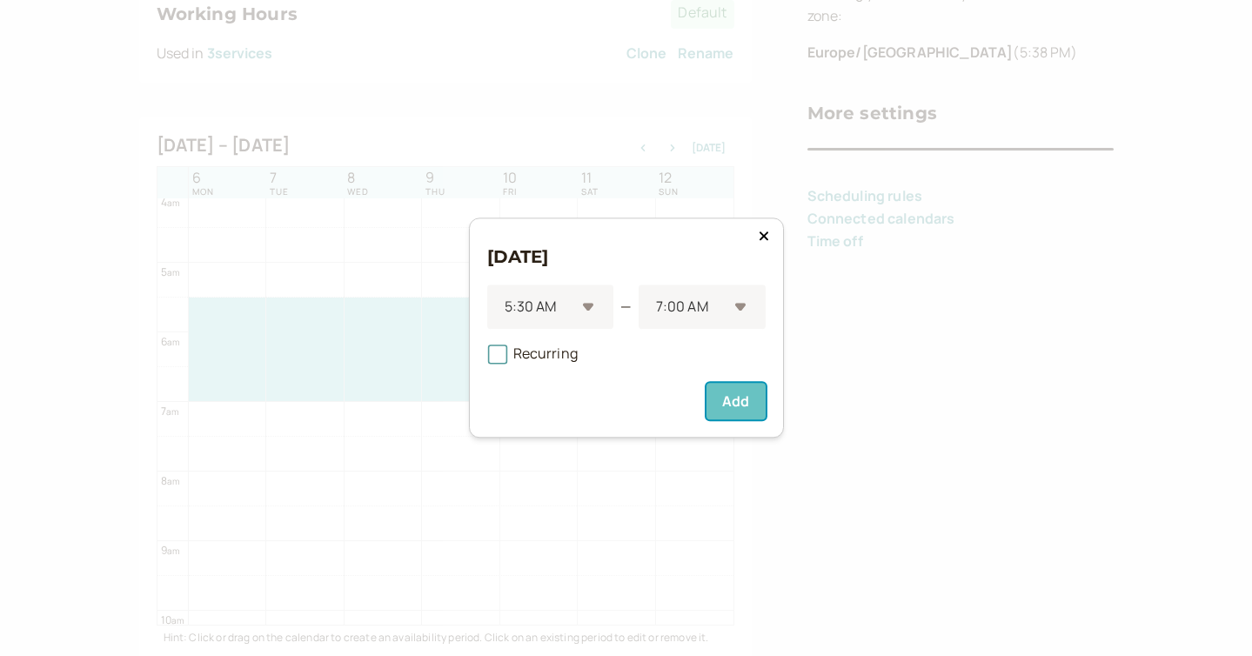
click at [739, 411] on button "Add" at bounding box center [736, 402] width 58 height 37
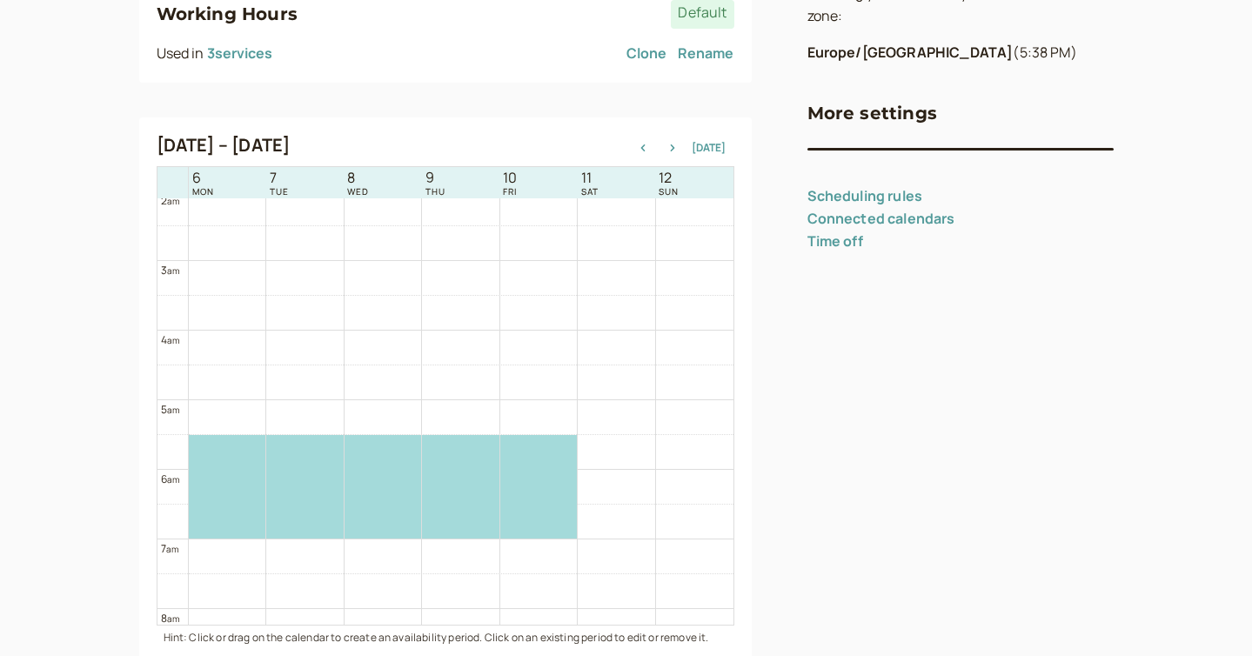
scroll to position [148, 0]
click at [673, 143] on button "button" at bounding box center [672, 148] width 21 height 12
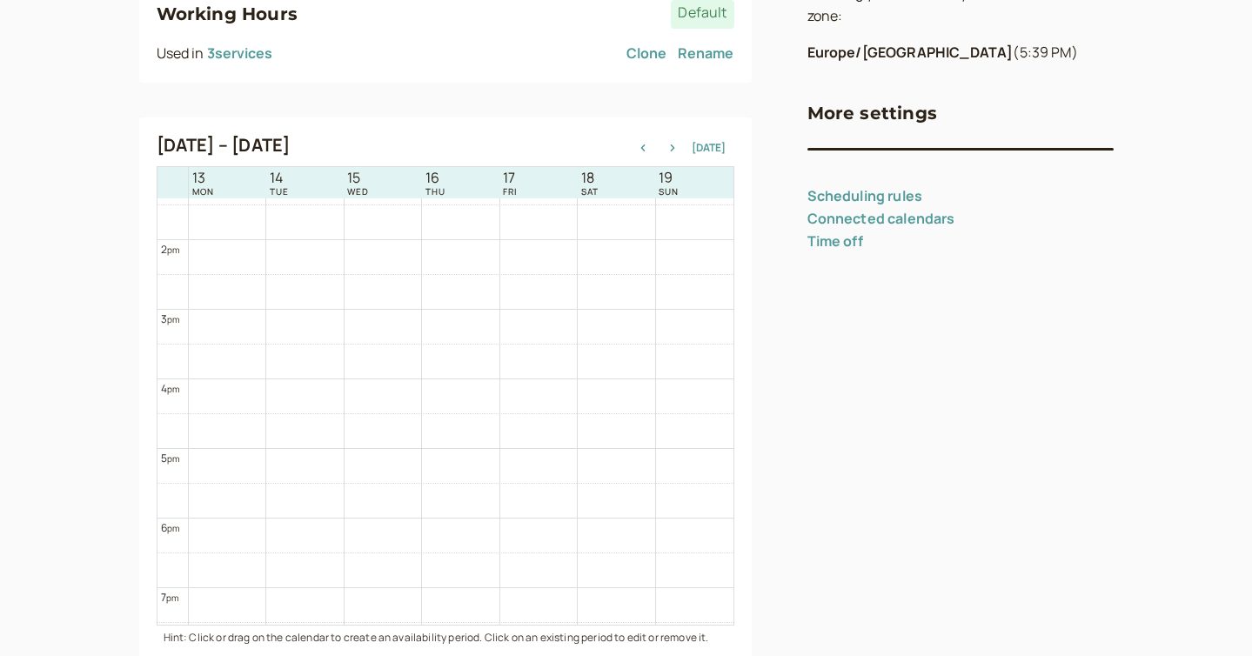
scroll to position [960, 0]
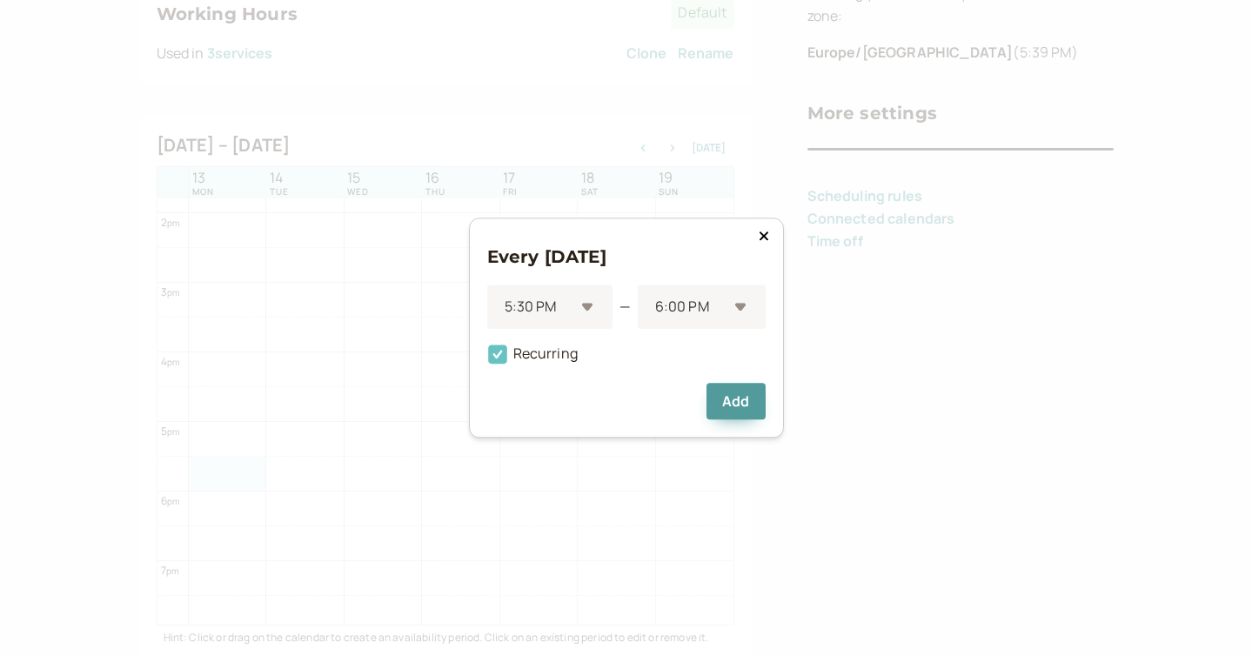
click at [527, 349] on span "Recurring" at bounding box center [532, 354] width 90 height 19
click at [487, 359] on input "Recurring" at bounding box center [487, 359] width 0 height 0
click at [679, 316] on div at bounding box center [690, 307] width 74 height 23
click at [686, 405] on div "7:00 PM" at bounding box center [702, 405] width 128 height 37
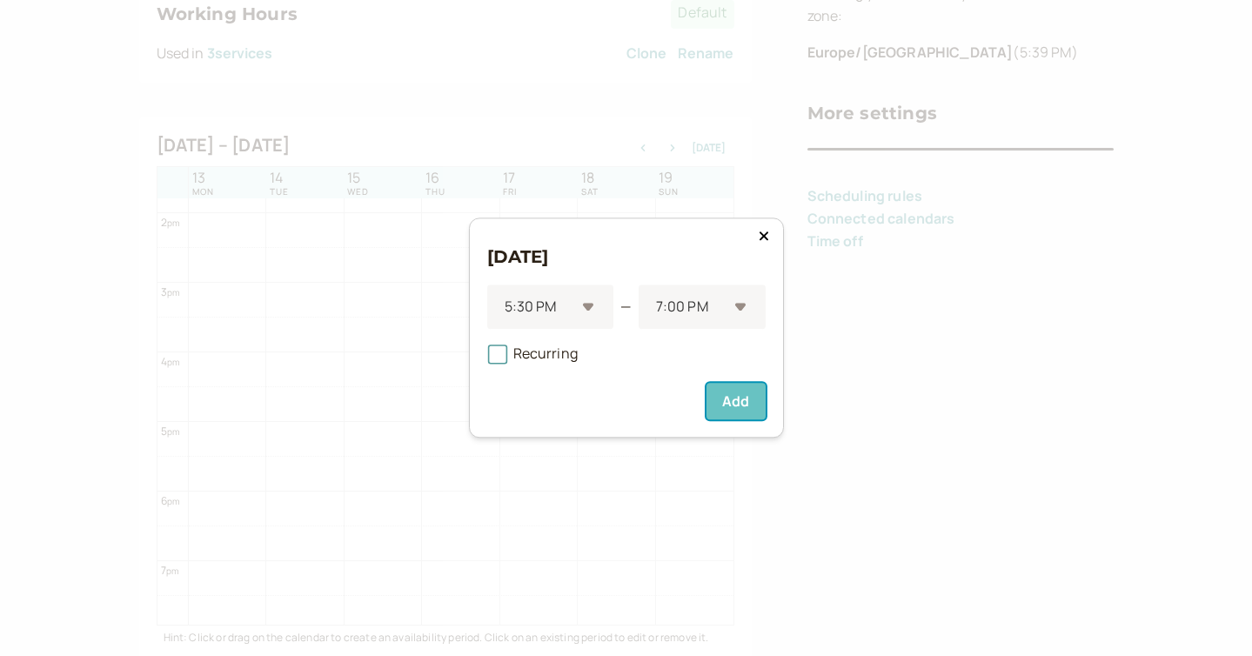
click at [722, 398] on button "Add" at bounding box center [736, 402] width 58 height 37
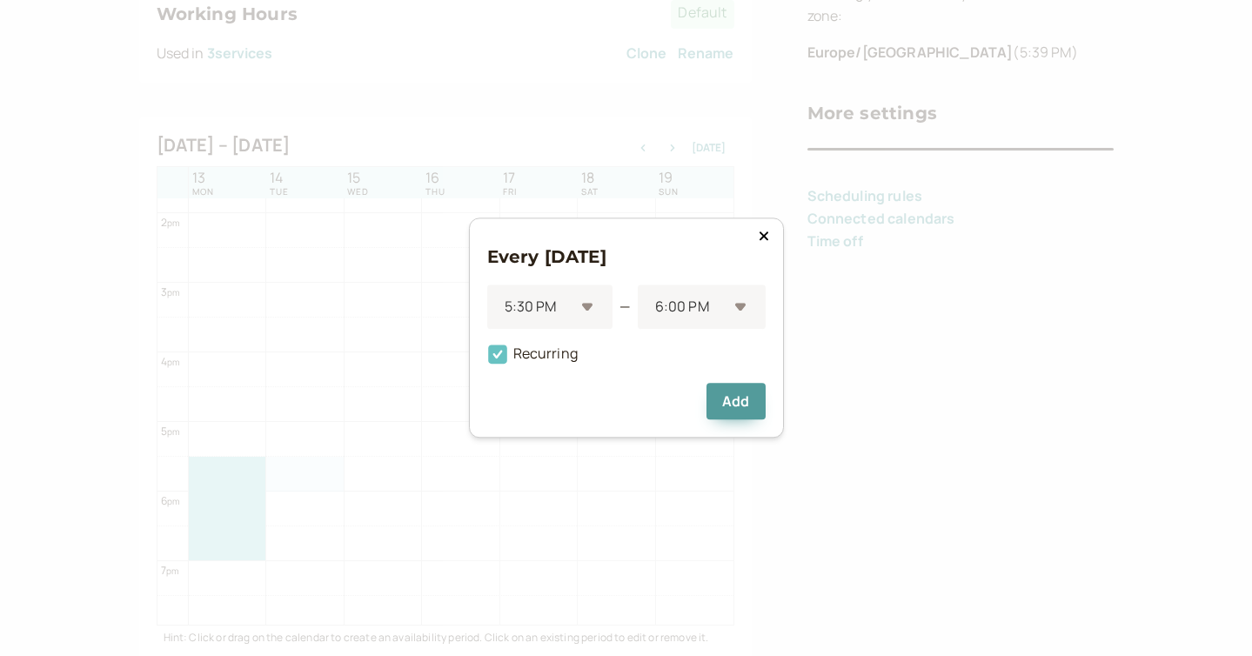
click at [523, 353] on span "Recurring" at bounding box center [532, 354] width 90 height 19
click at [487, 359] on input "Recurring" at bounding box center [487, 359] width 0 height 0
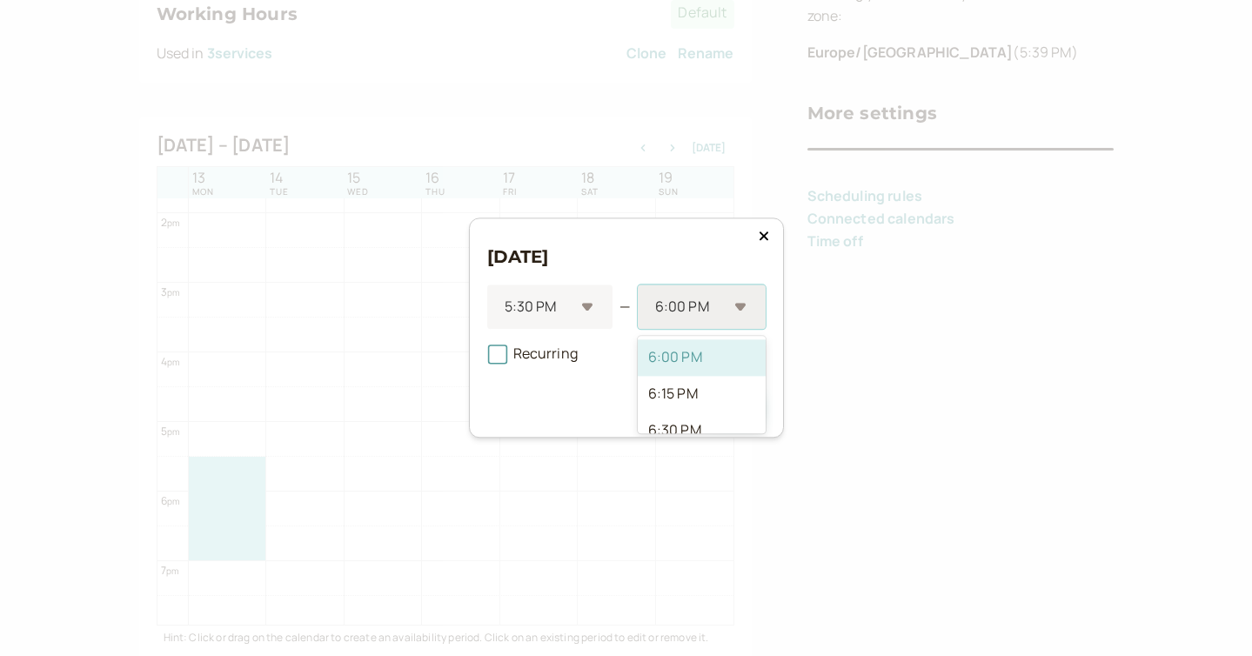
click at [690, 311] on div at bounding box center [690, 307] width 74 height 23
click at [695, 392] on div "7:00 PM" at bounding box center [702, 401] width 128 height 37
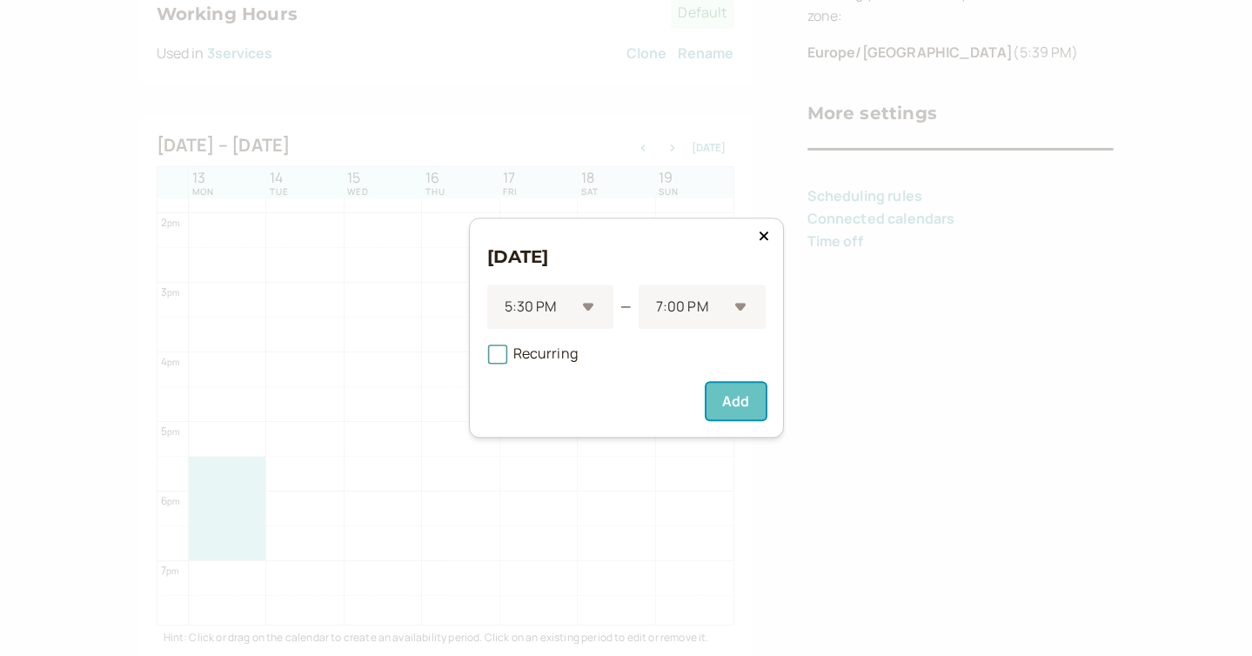
click at [733, 403] on button "Add" at bounding box center [736, 402] width 58 height 37
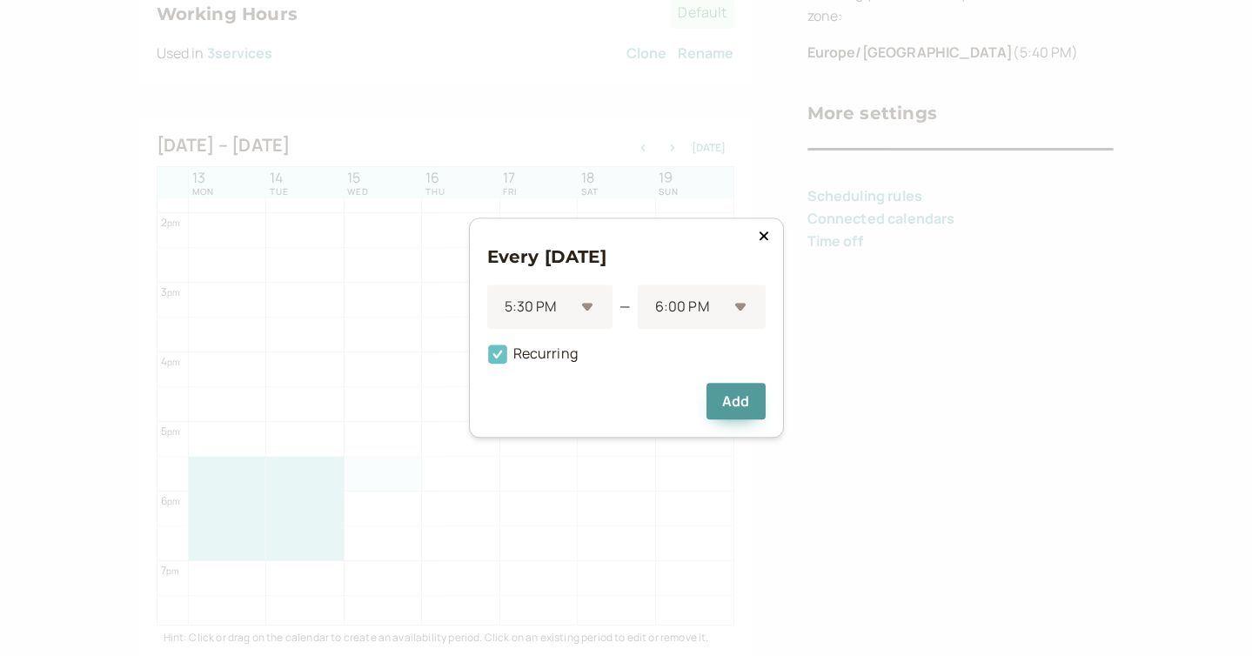
scroll to position [288, 0]
click at [509, 369] on icon at bounding box center [498, 355] width 30 height 30
click at [487, 359] on input "Recurring" at bounding box center [487, 359] width 0 height 0
click at [662, 311] on div at bounding box center [690, 307] width 74 height 23
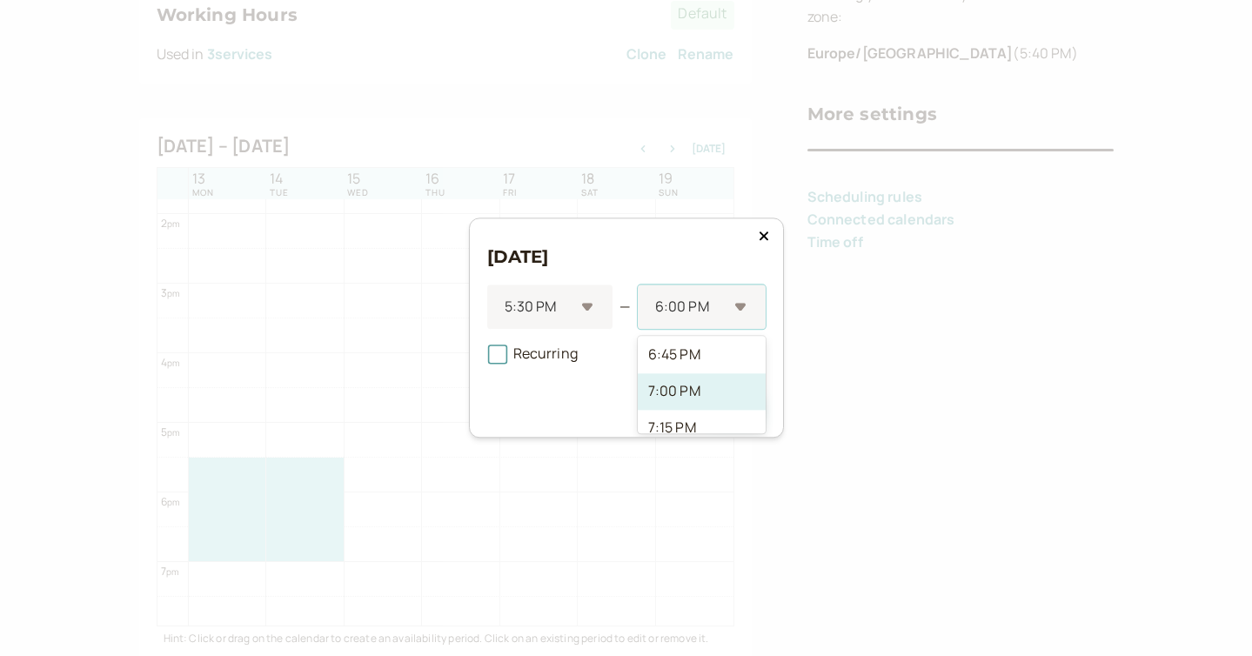
click at [692, 385] on div "7:00 PM" at bounding box center [702, 391] width 128 height 37
click at [737, 410] on button "Add" at bounding box center [736, 402] width 58 height 37
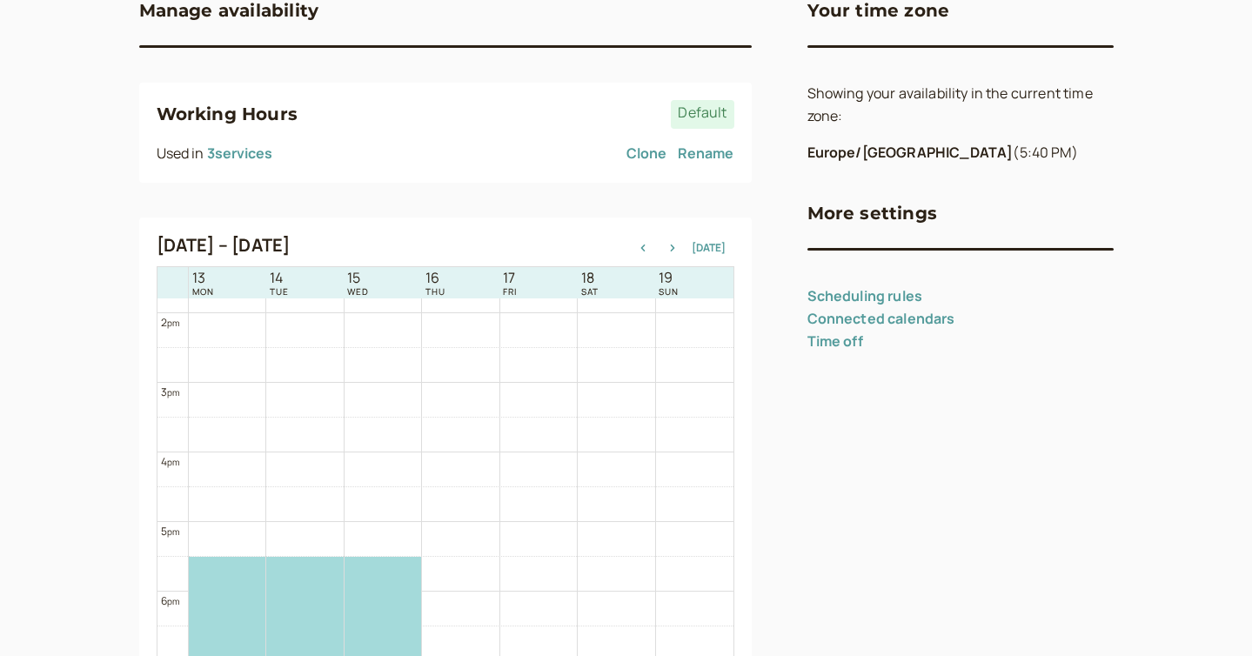
scroll to position [0, 0]
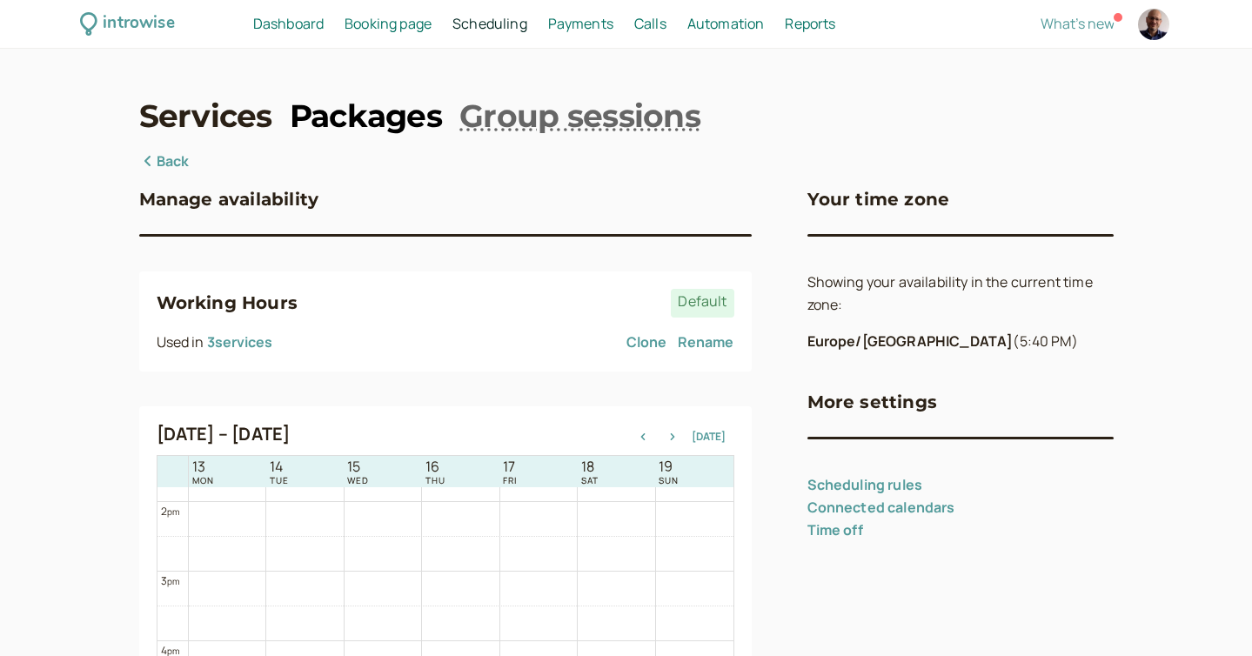
click at [395, 129] on link "Packages" at bounding box center [366, 116] width 152 height 44
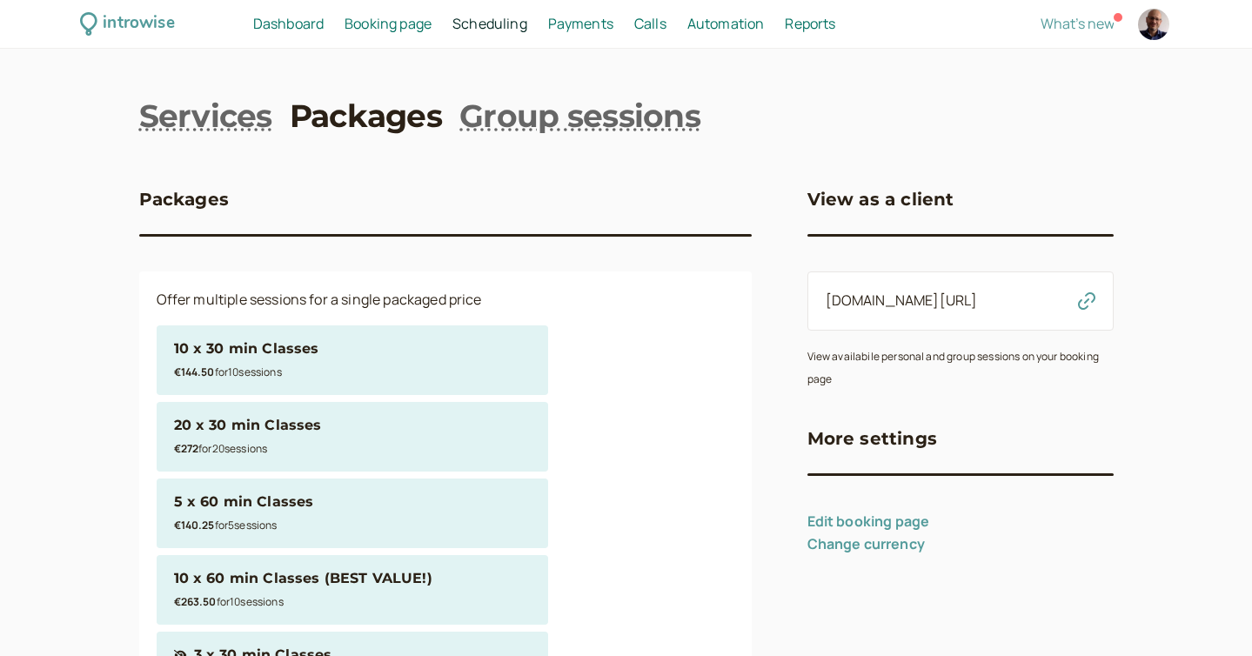
click at [316, 31] on span "Dashboard" at bounding box center [288, 23] width 70 height 19
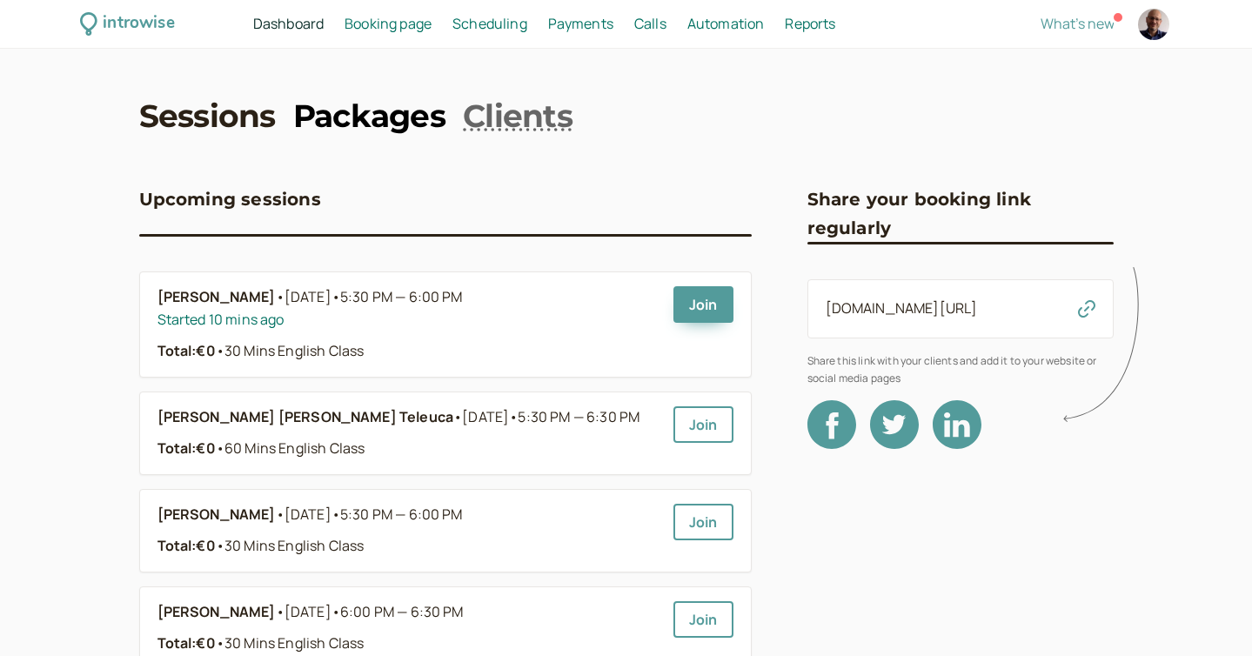
click at [347, 117] on link "Packages" at bounding box center [369, 116] width 152 height 44
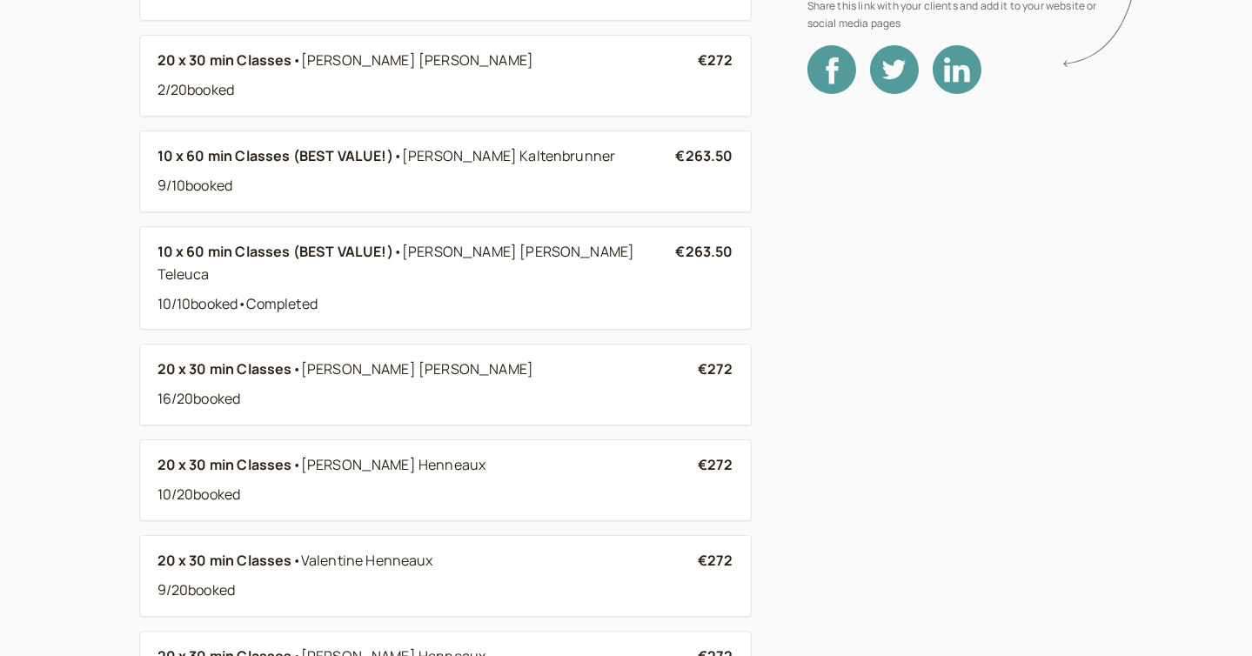
scroll to position [350, 0]
